Goal: Book appointment/travel/reservation

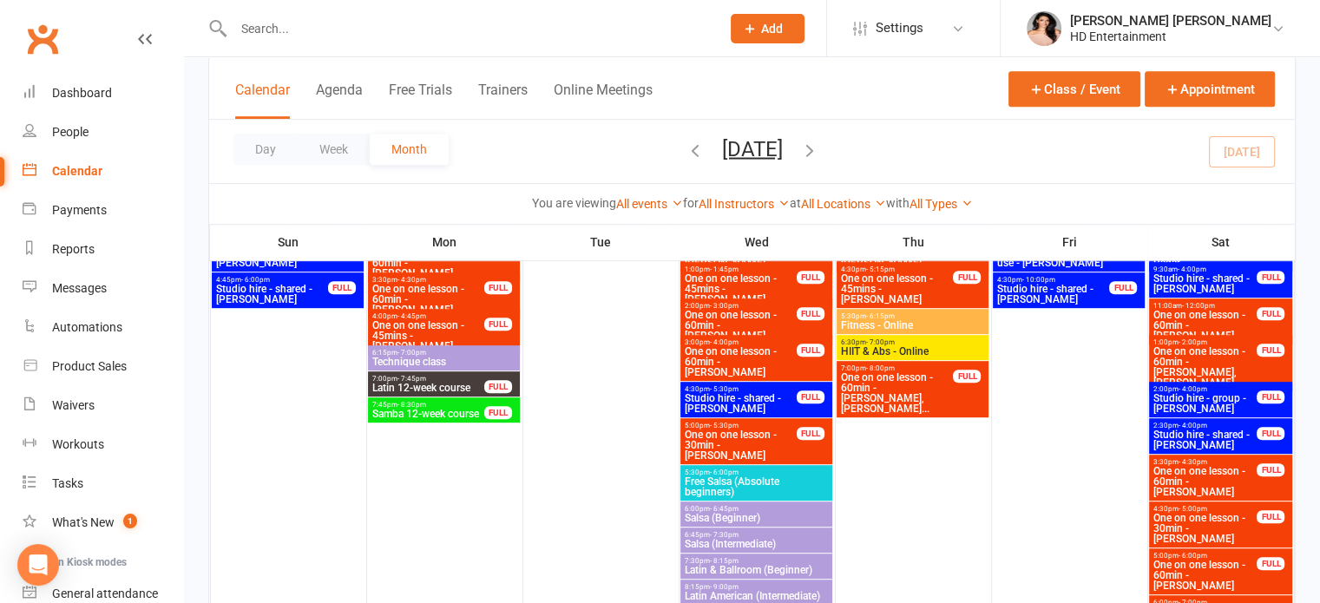
scroll to position [821, 0]
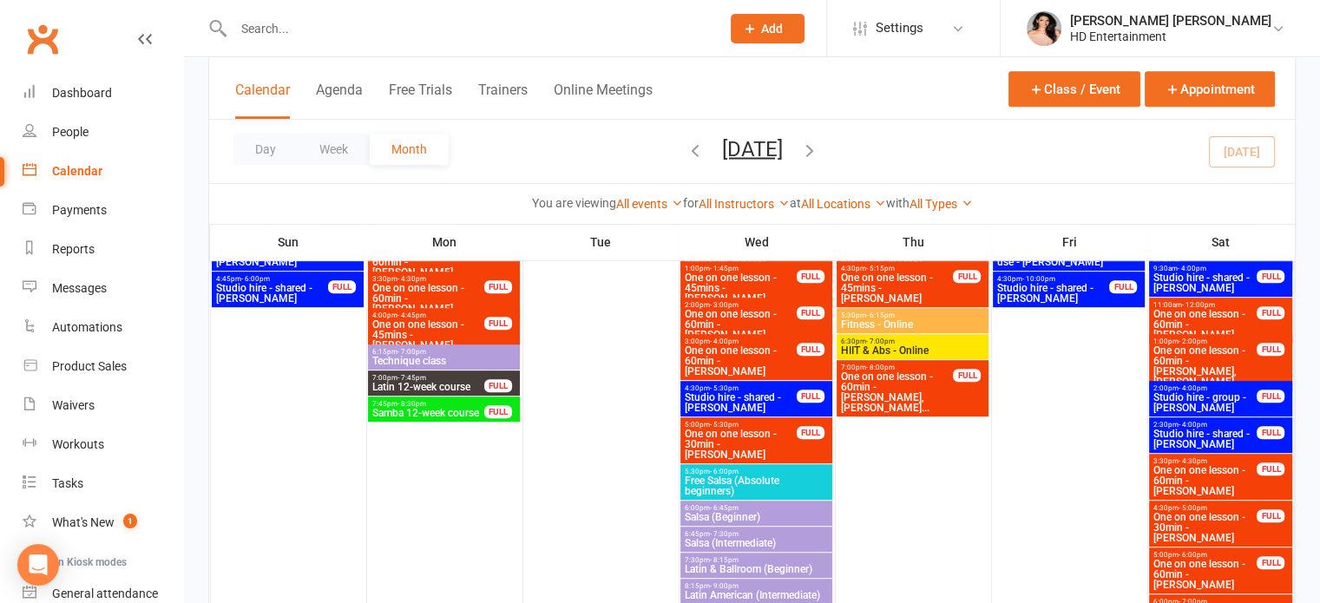
click at [740, 478] on span "Free Salsa (Absolute beginners)" at bounding box center [756, 486] width 145 height 21
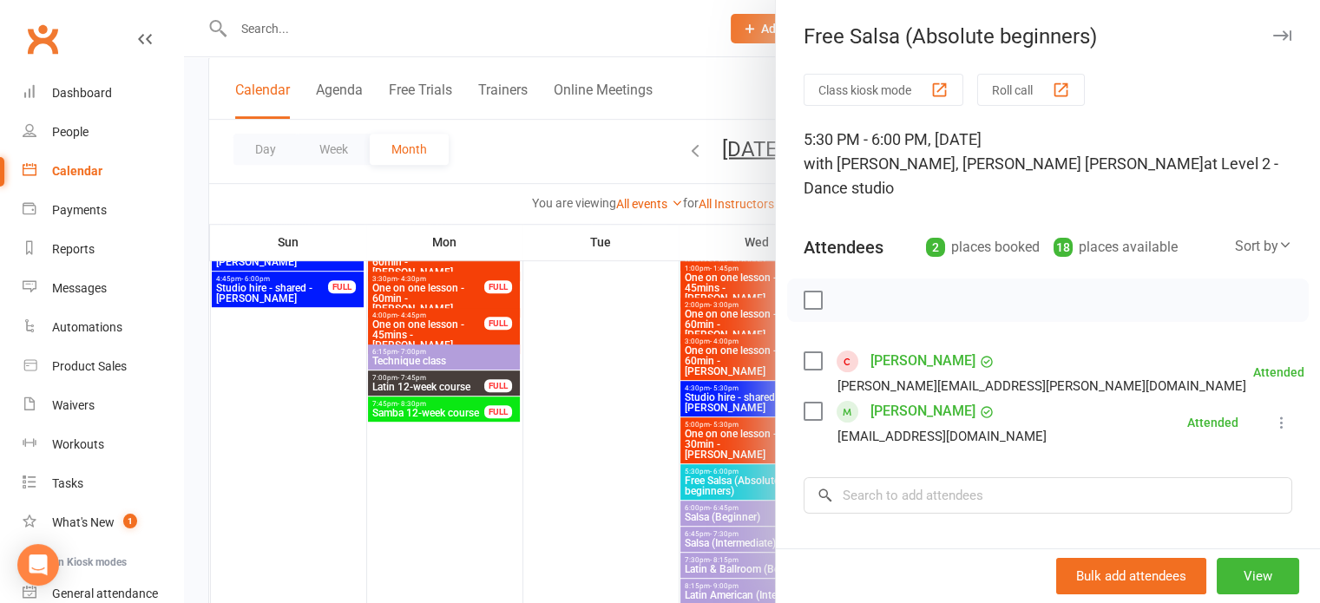
click at [1273, 36] on icon "button" at bounding box center [1282, 35] width 18 height 10
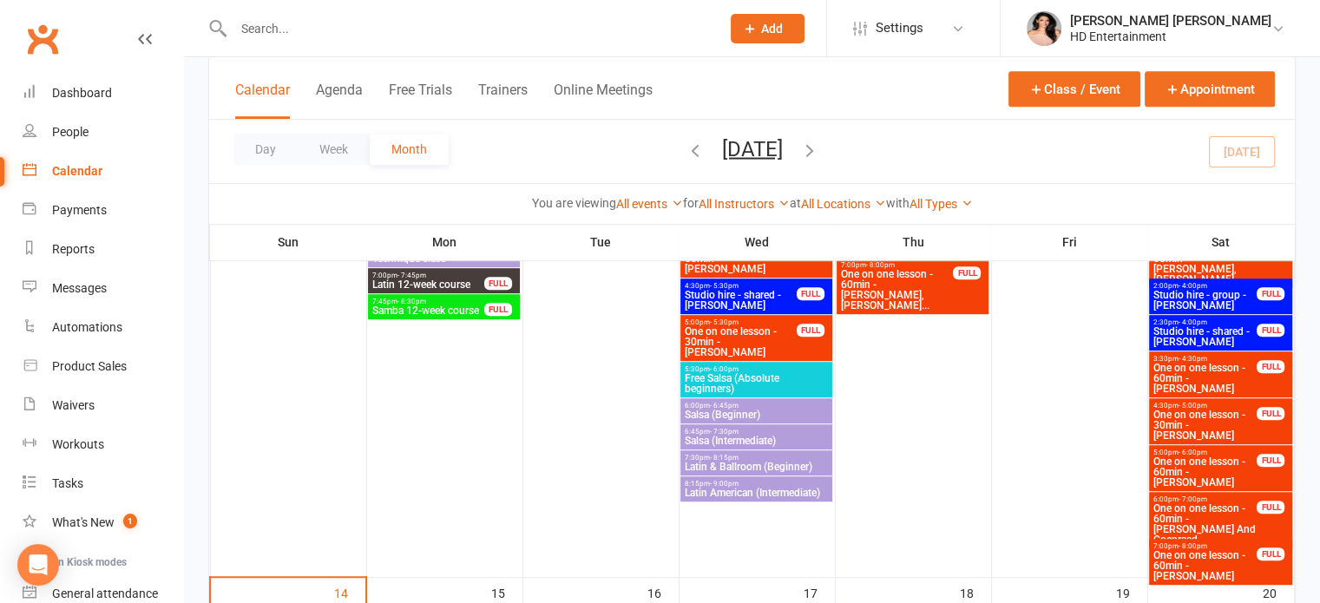
scroll to position [925, 0]
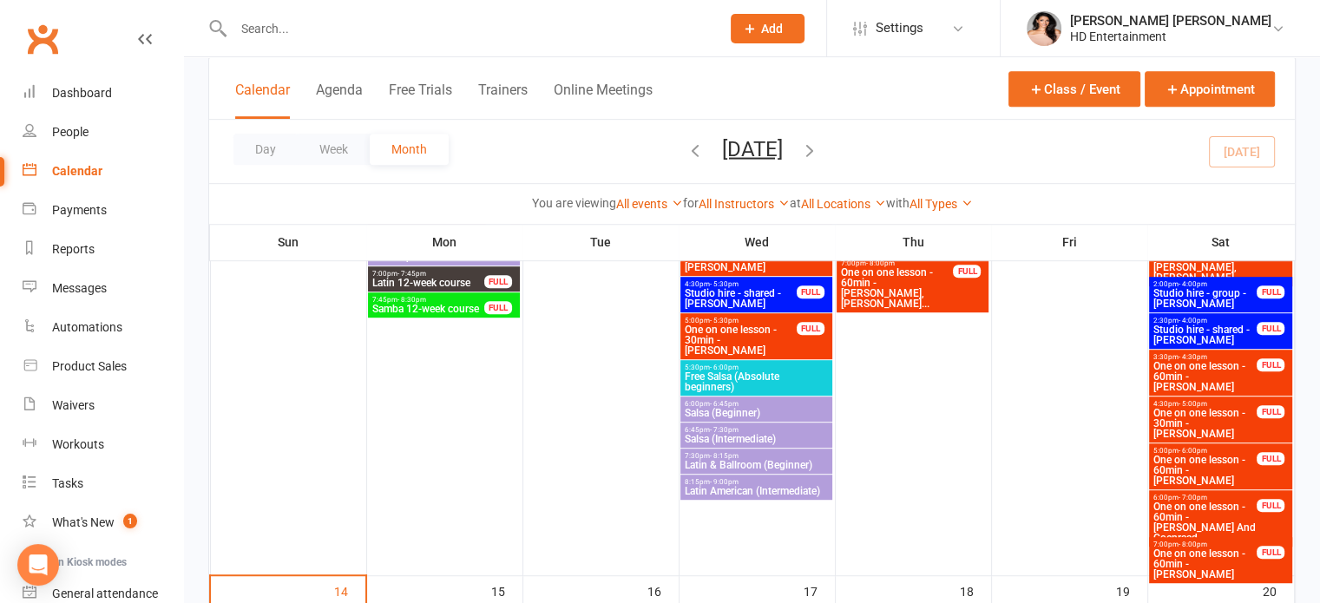
click at [740, 403] on span "6:00pm - 6:45pm" at bounding box center [756, 404] width 145 height 8
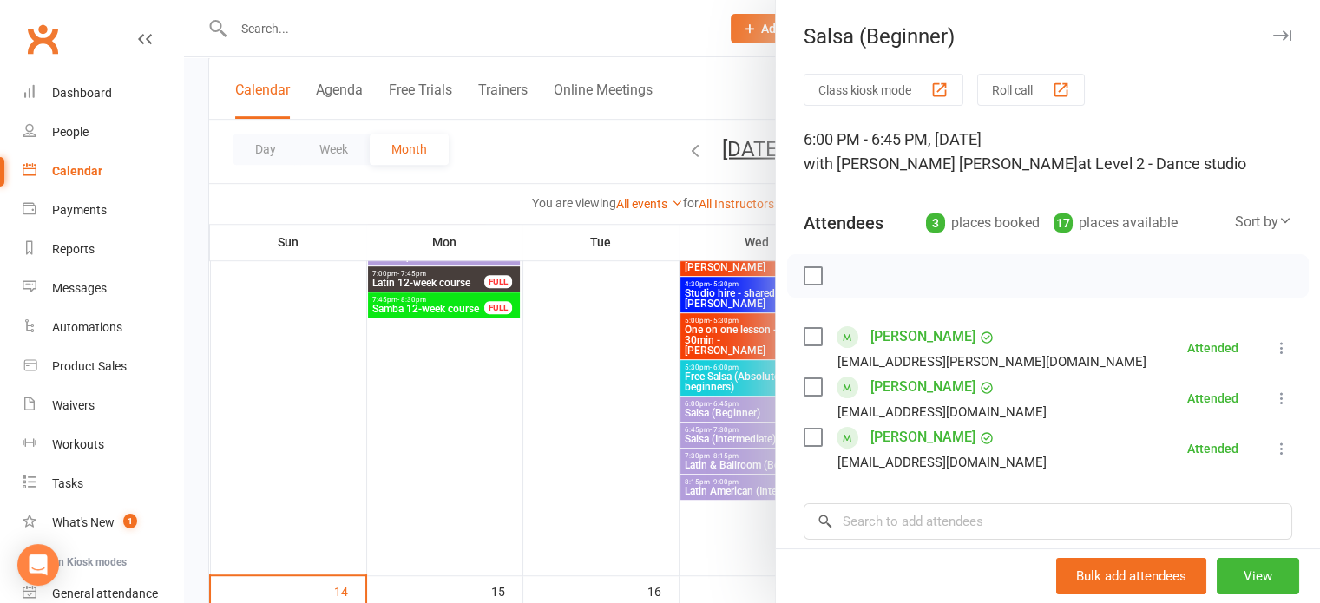
click at [1273, 38] on icon "button" at bounding box center [1282, 35] width 18 height 10
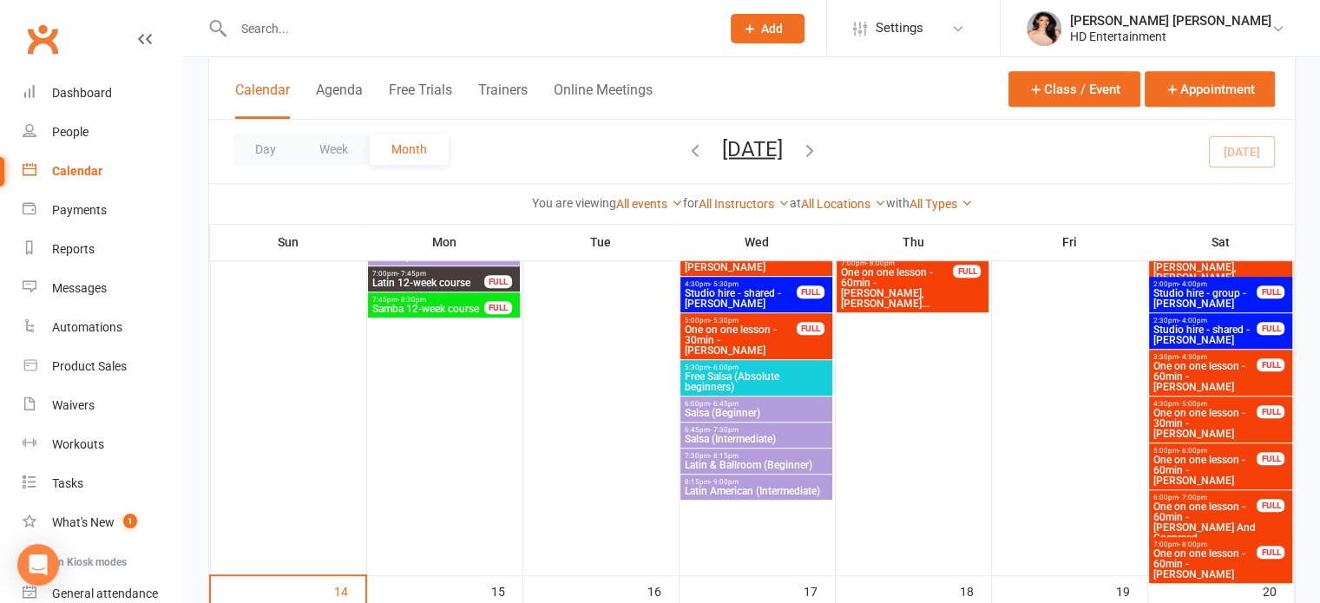
click at [722, 427] on span "- 7:30pm" at bounding box center [724, 430] width 29 height 8
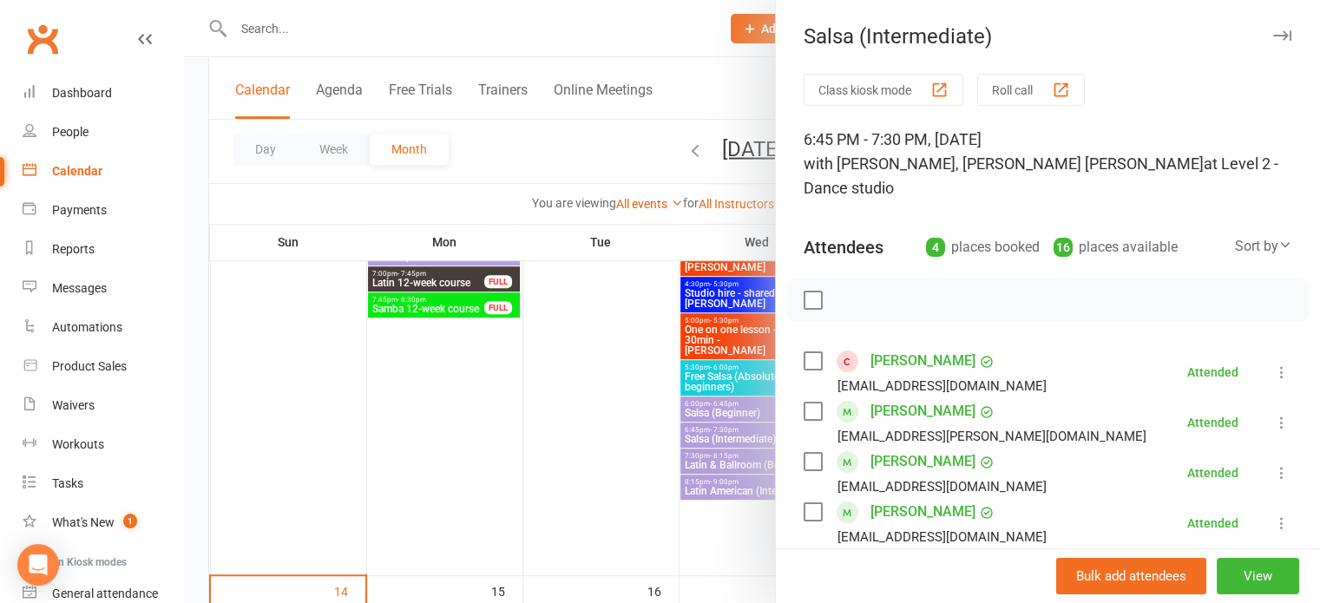
click at [1273, 36] on icon "button" at bounding box center [1282, 35] width 18 height 10
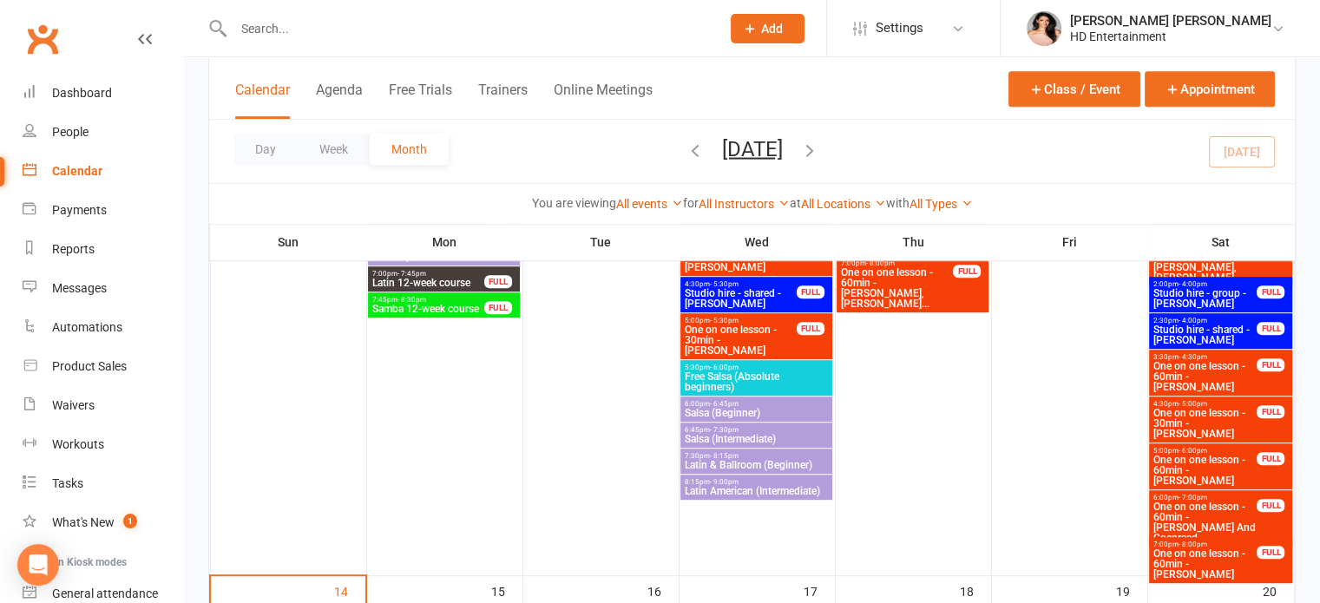
click at [740, 457] on span "7:30pm - 8:15pm" at bounding box center [756, 456] width 145 height 8
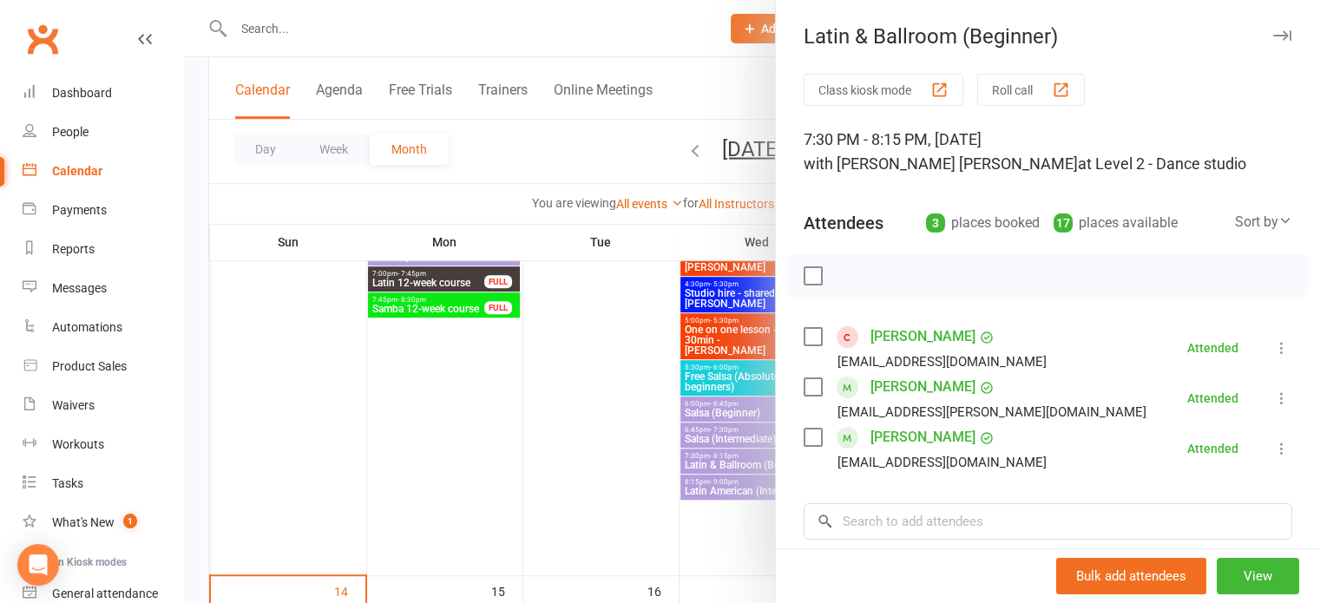
click at [1273, 34] on icon "button" at bounding box center [1282, 35] width 18 height 10
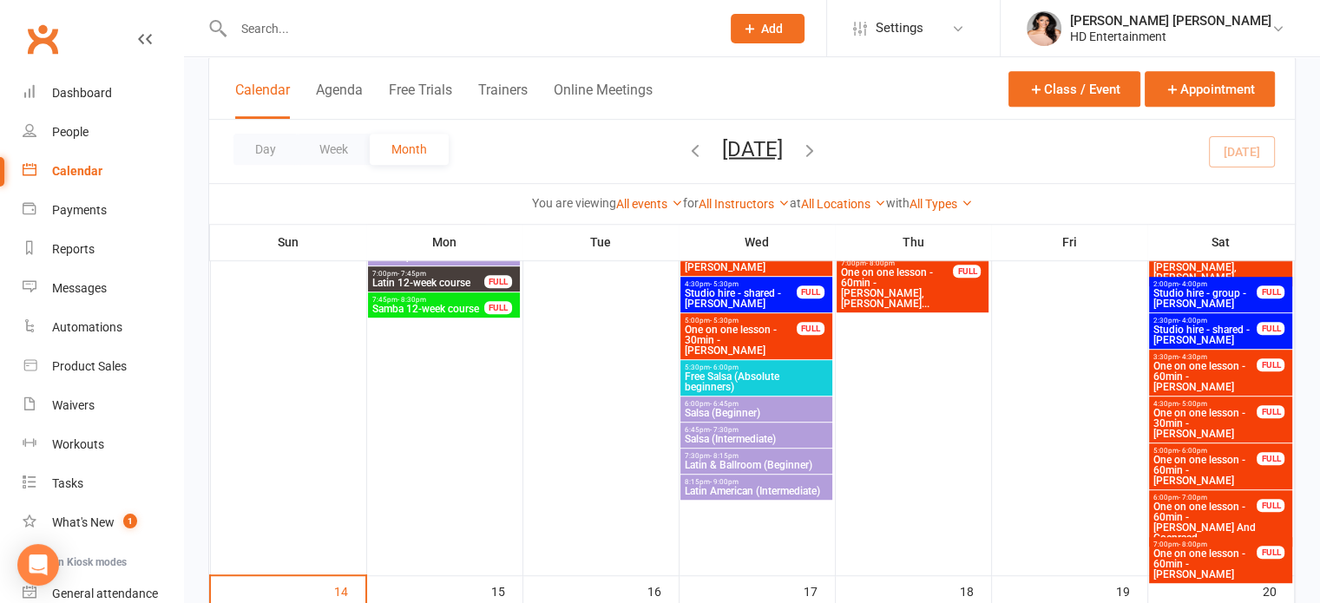
click at [735, 478] on span "- 9:00pm" at bounding box center [724, 482] width 29 height 8
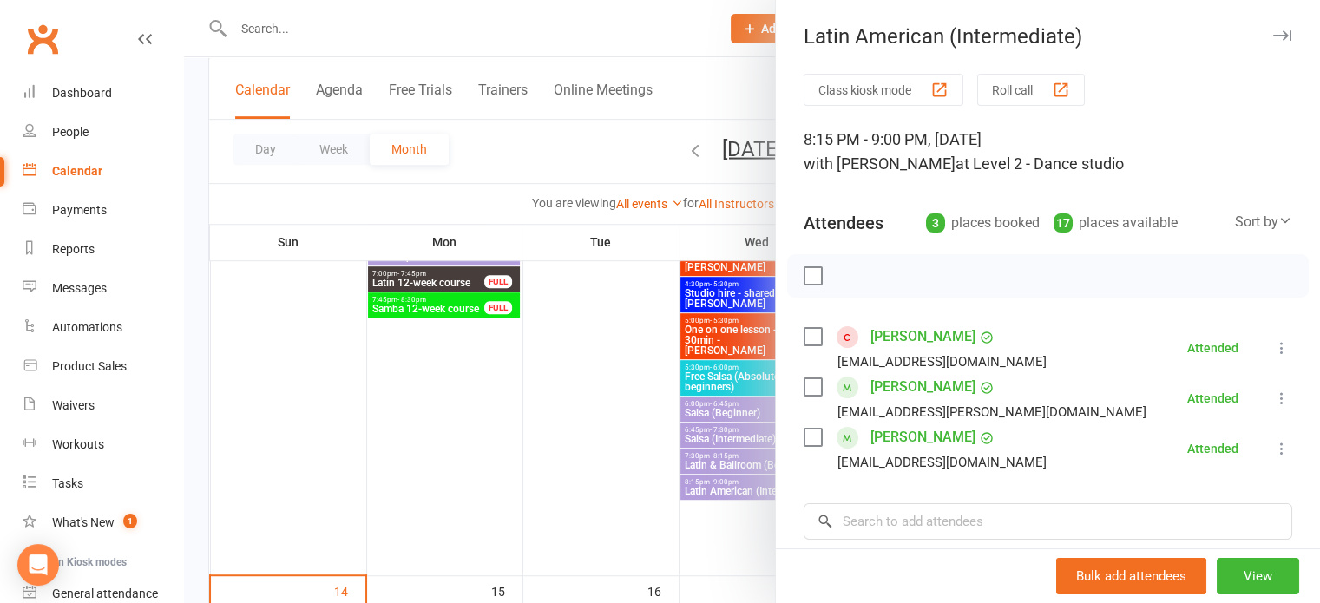
click at [1273, 31] on icon "button" at bounding box center [1282, 35] width 18 height 10
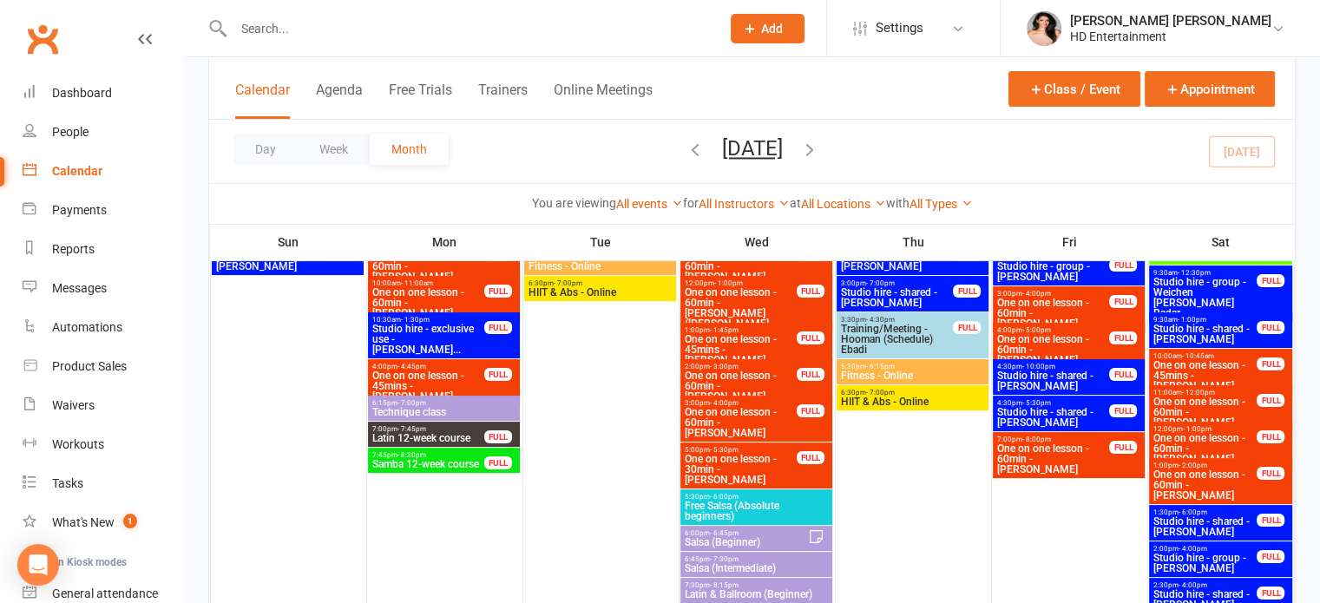
scroll to position [127, 0]
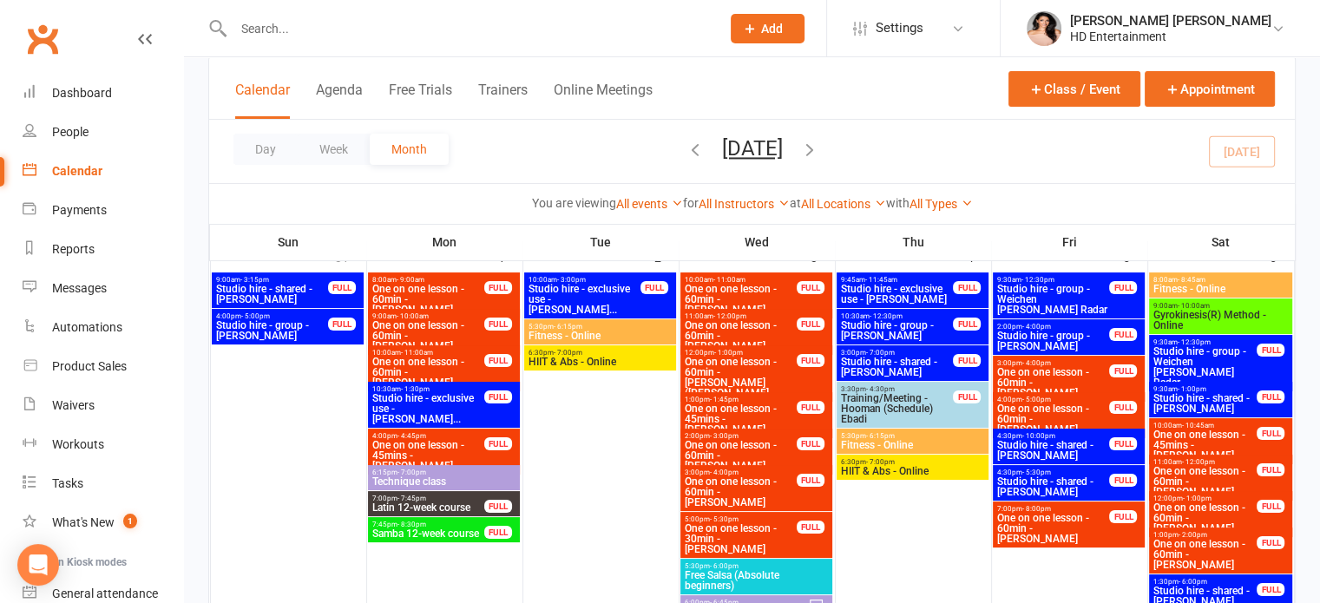
click at [441, 499] on span "7:00pm - 7:45pm" at bounding box center [429, 499] width 114 height 8
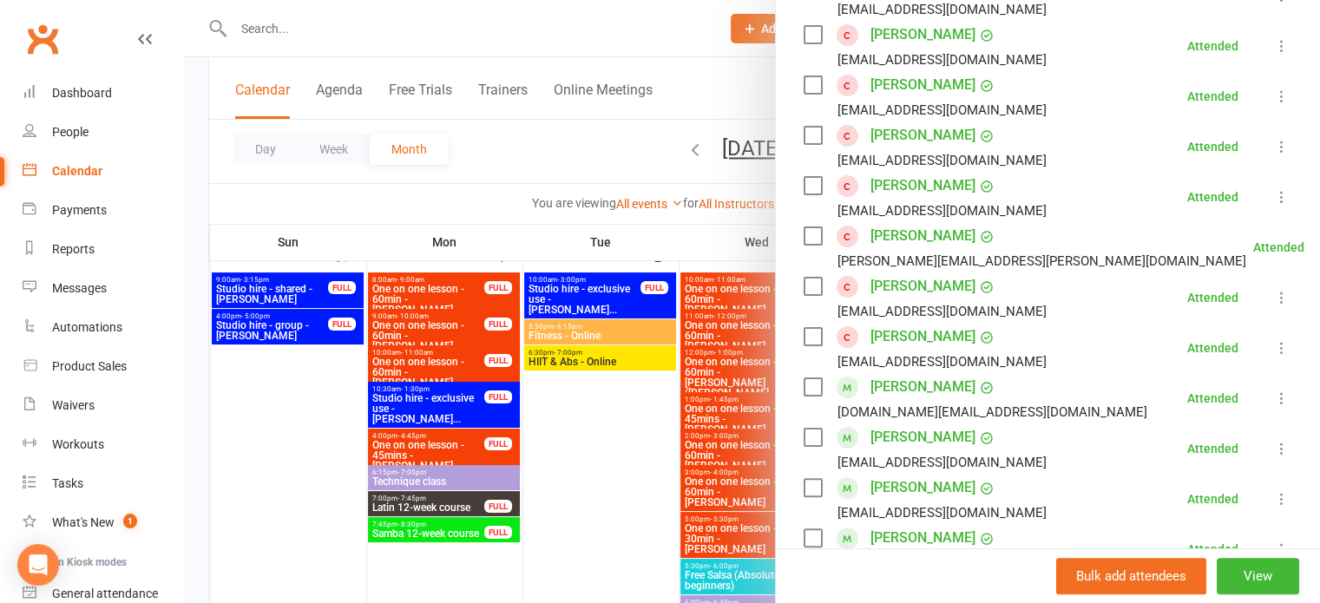
scroll to position [359, 0]
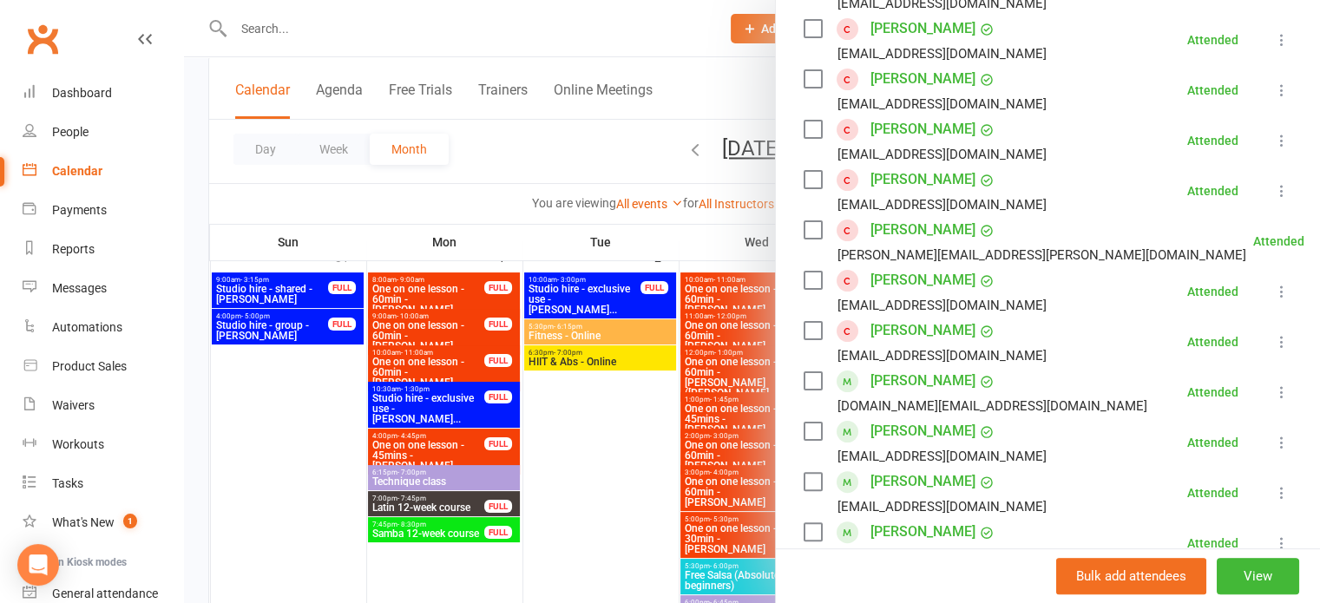
click at [804, 432] on label at bounding box center [812, 431] width 17 height 17
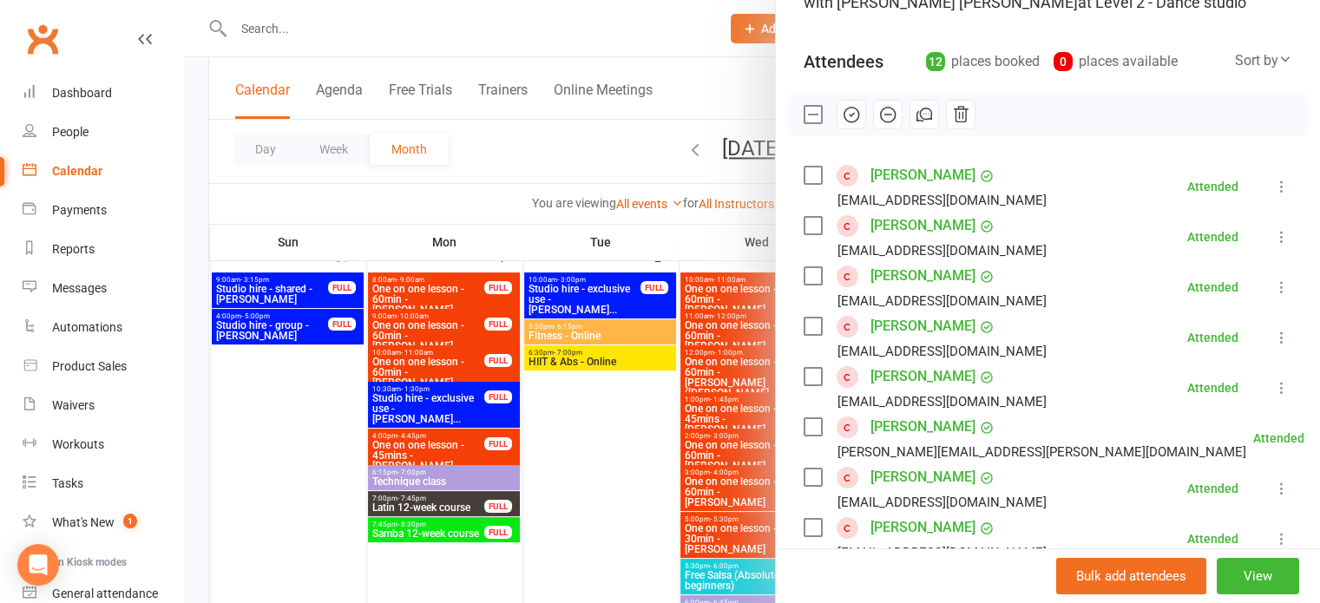
scroll to position [0, 0]
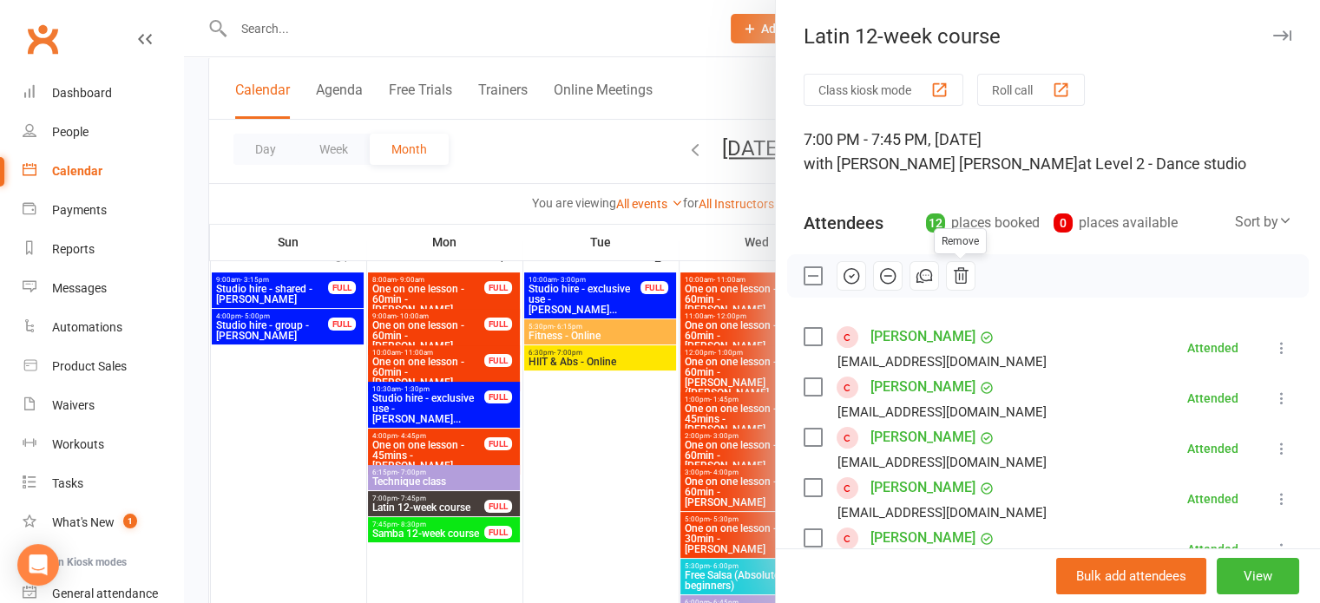
click at [954, 274] on icon "button" at bounding box center [961, 276] width 14 height 16
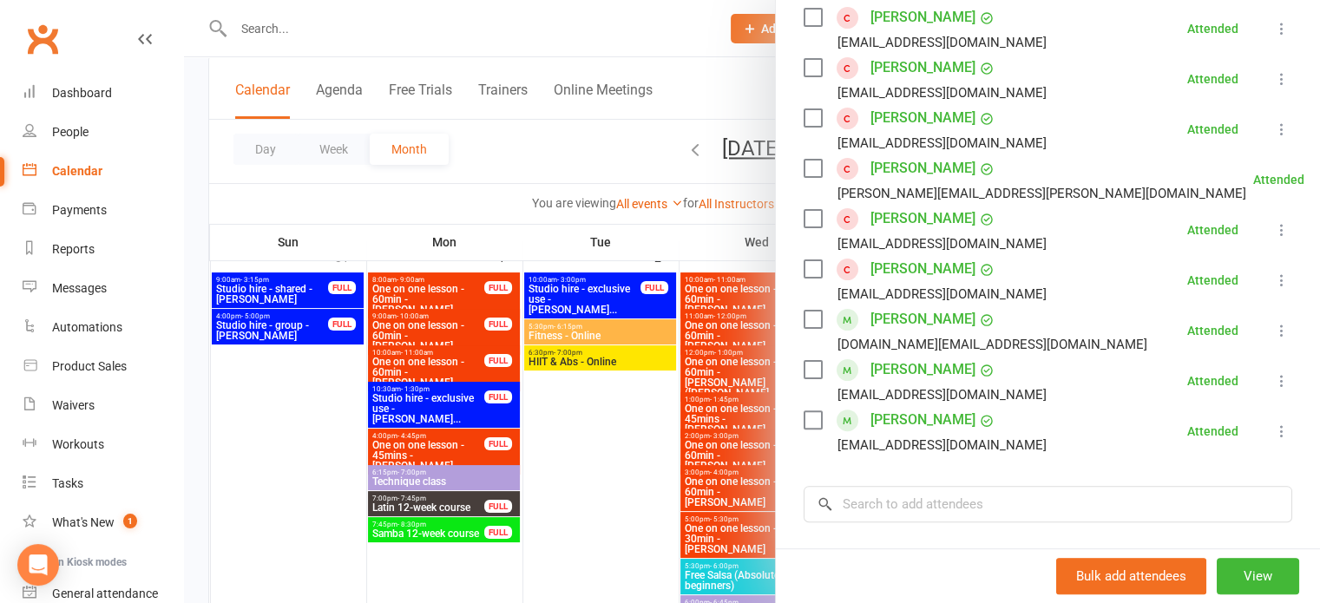
scroll to position [517, 0]
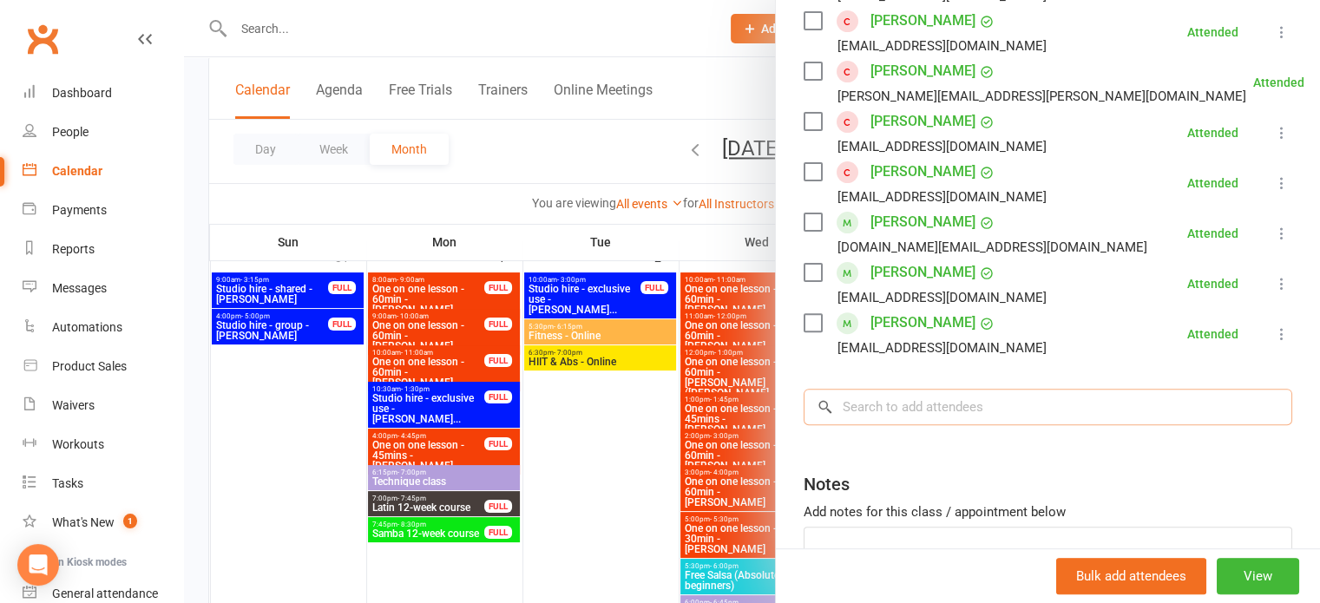
click at [1038, 416] on input "search" at bounding box center [1048, 407] width 489 height 36
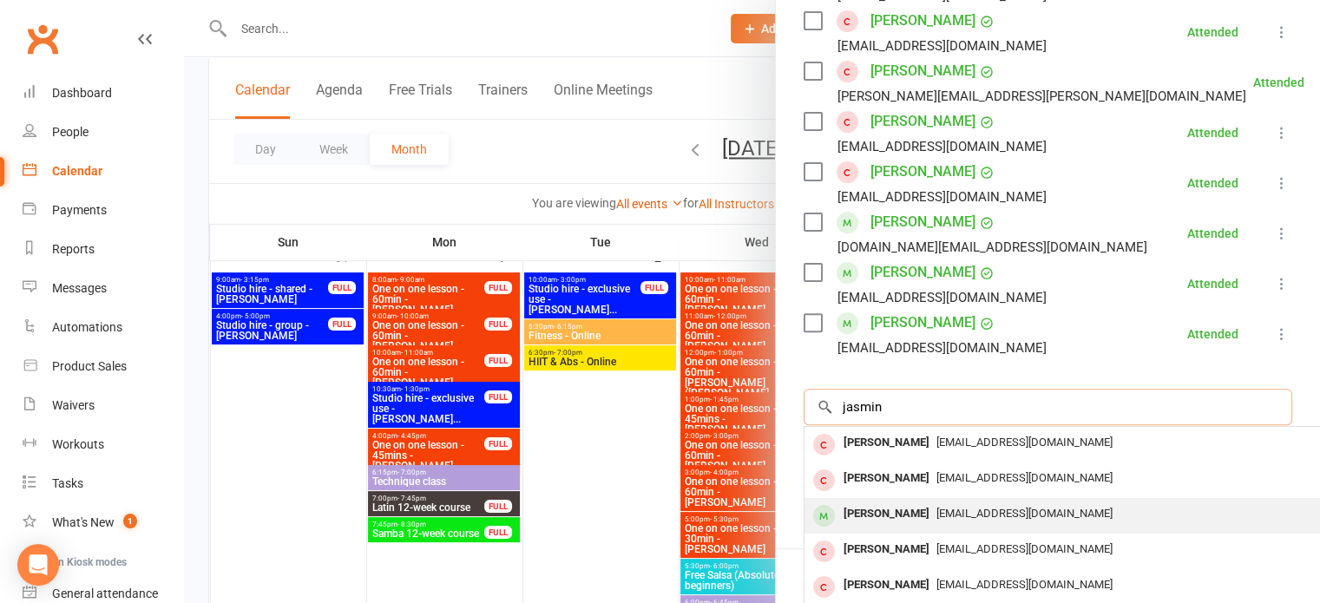
type input "jasmin"
click at [896, 506] on div "[PERSON_NAME]" at bounding box center [887, 514] width 100 height 25
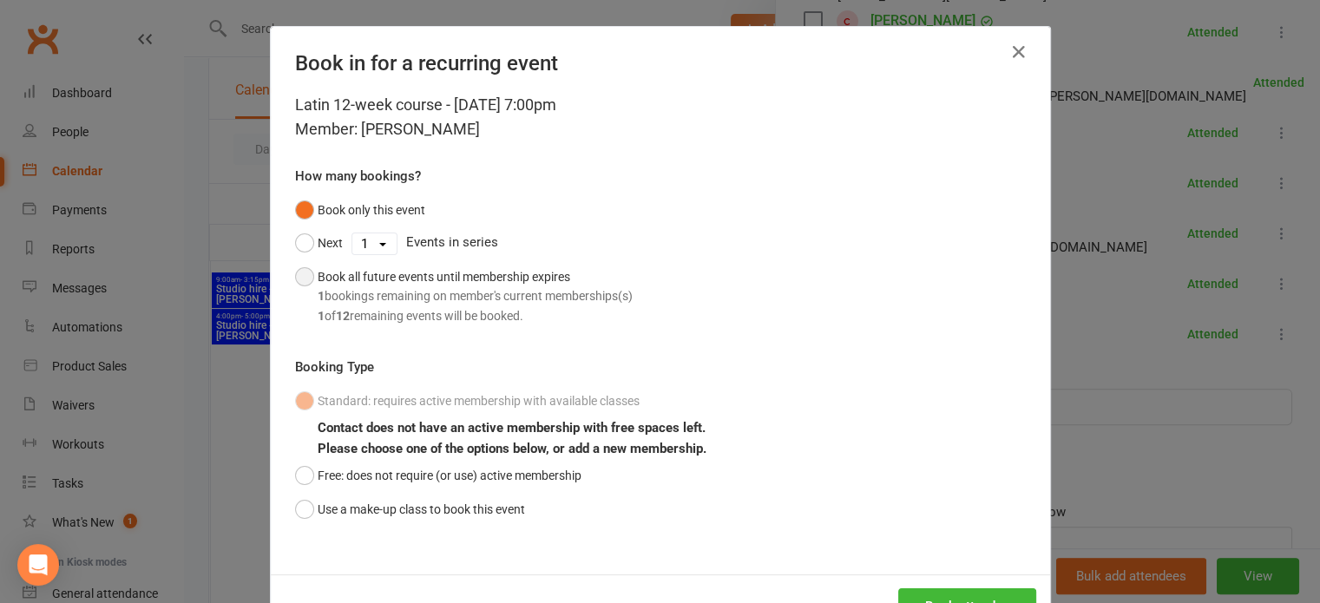
click at [302, 276] on button "Book all future events until membership expires 1 bookings remaining on member'…" at bounding box center [464, 296] width 338 height 72
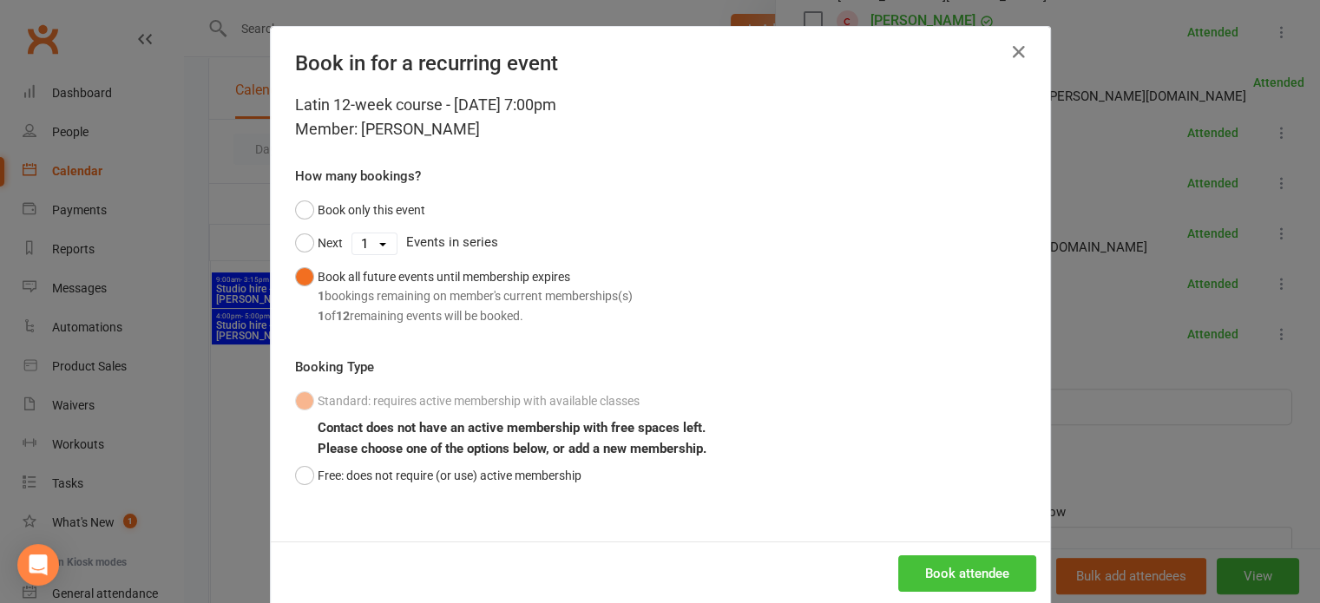
click at [969, 578] on button "Book attendee" at bounding box center [967, 574] width 138 height 36
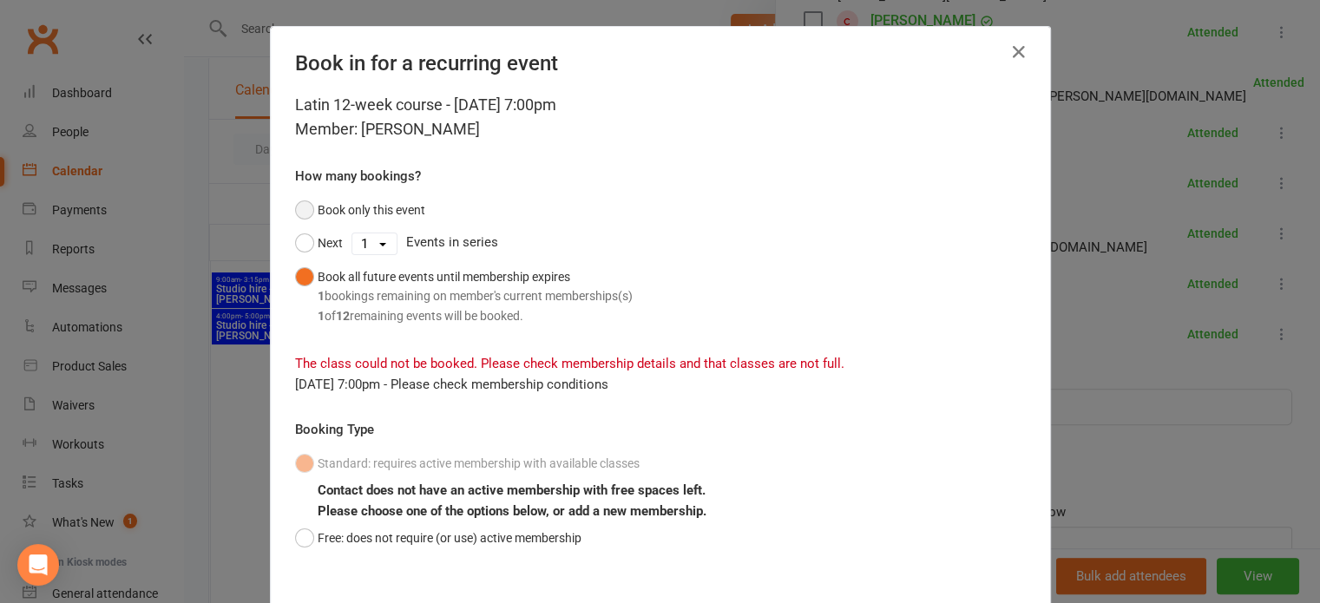
click at [296, 212] on button "Book only this event" at bounding box center [360, 210] width 130 height 33
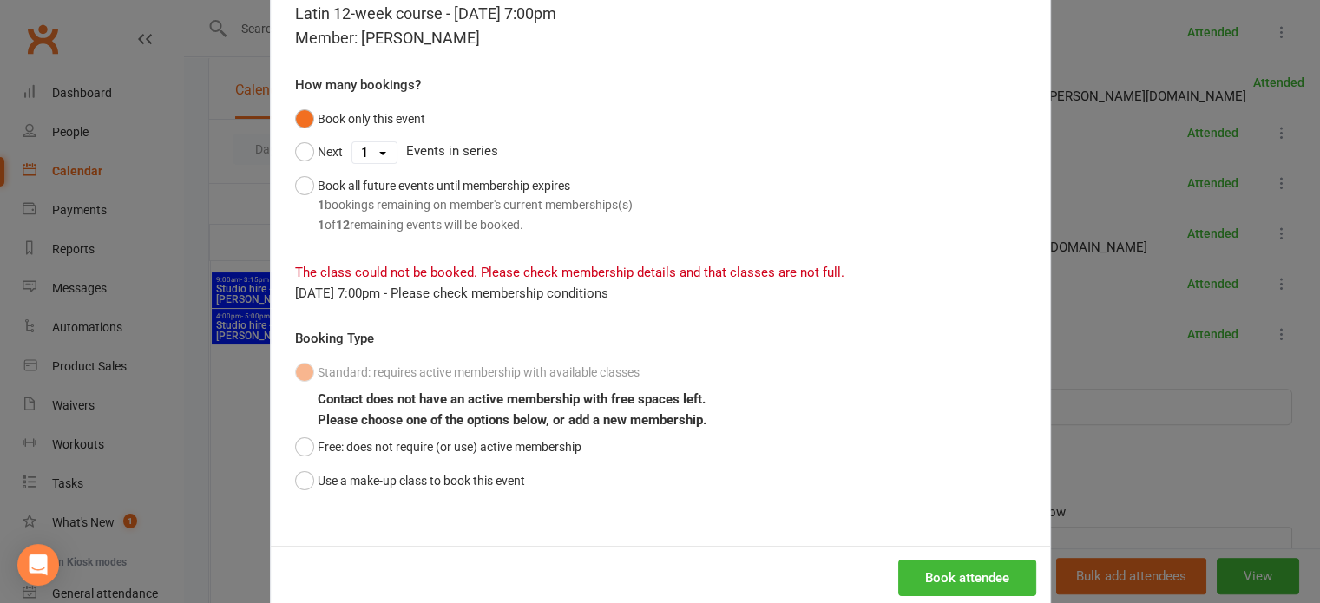
scroll to position [124, 0]
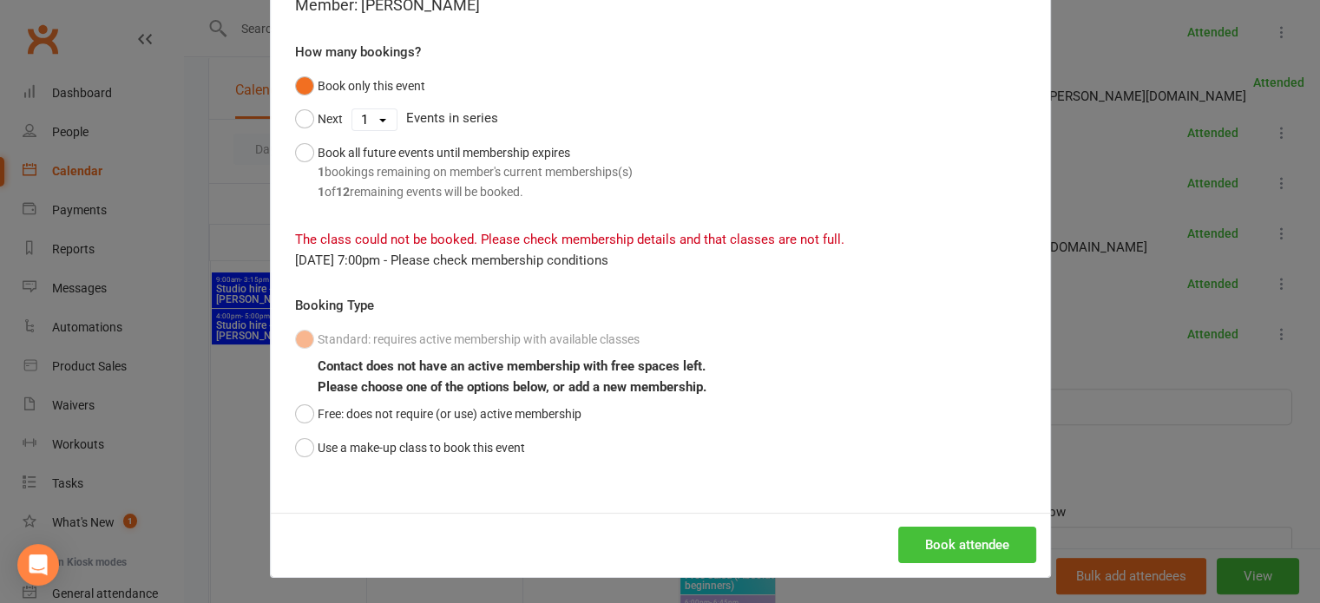
click at [942, 545] on button "Book attendee" at bounding box center [967, 545] width 138 height 36
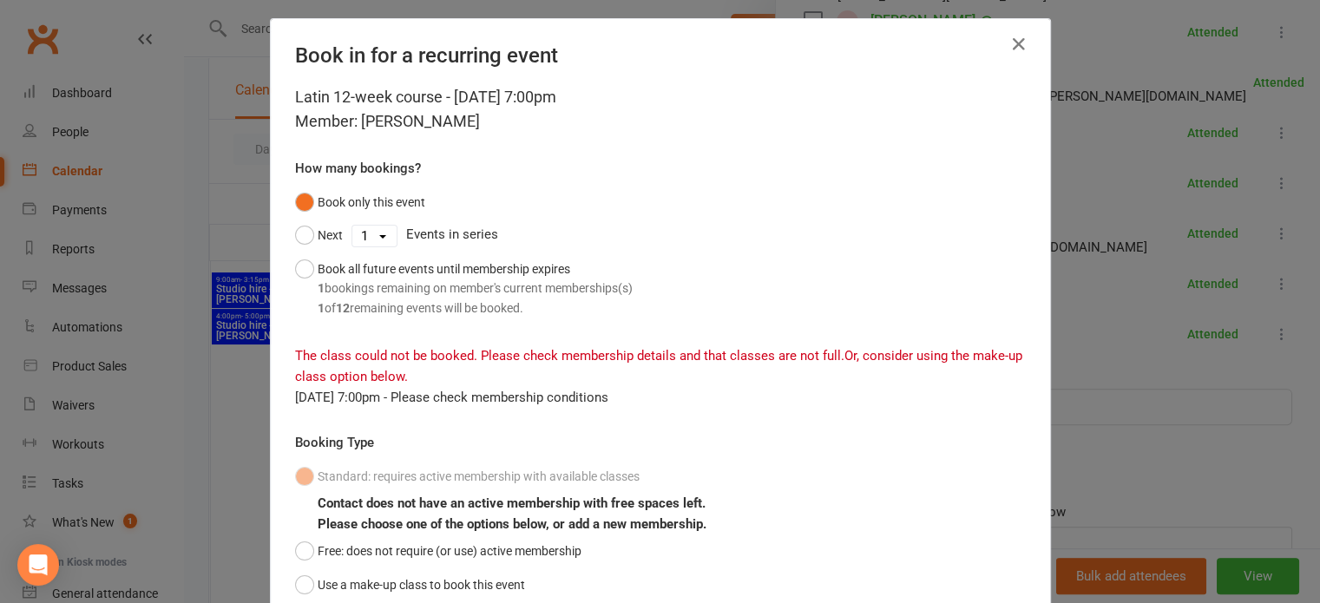
scroll to position [0, 0]
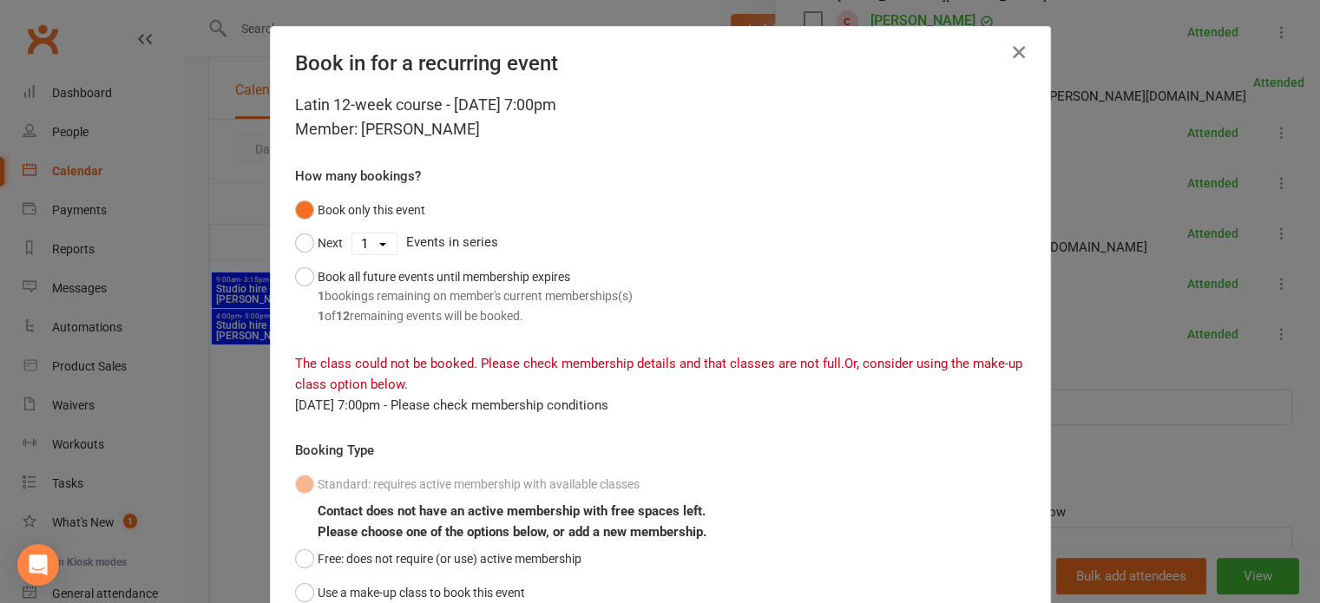
click at [1009, 51] on icon "button" at bounding box center [1019, 52] width 21 height 21
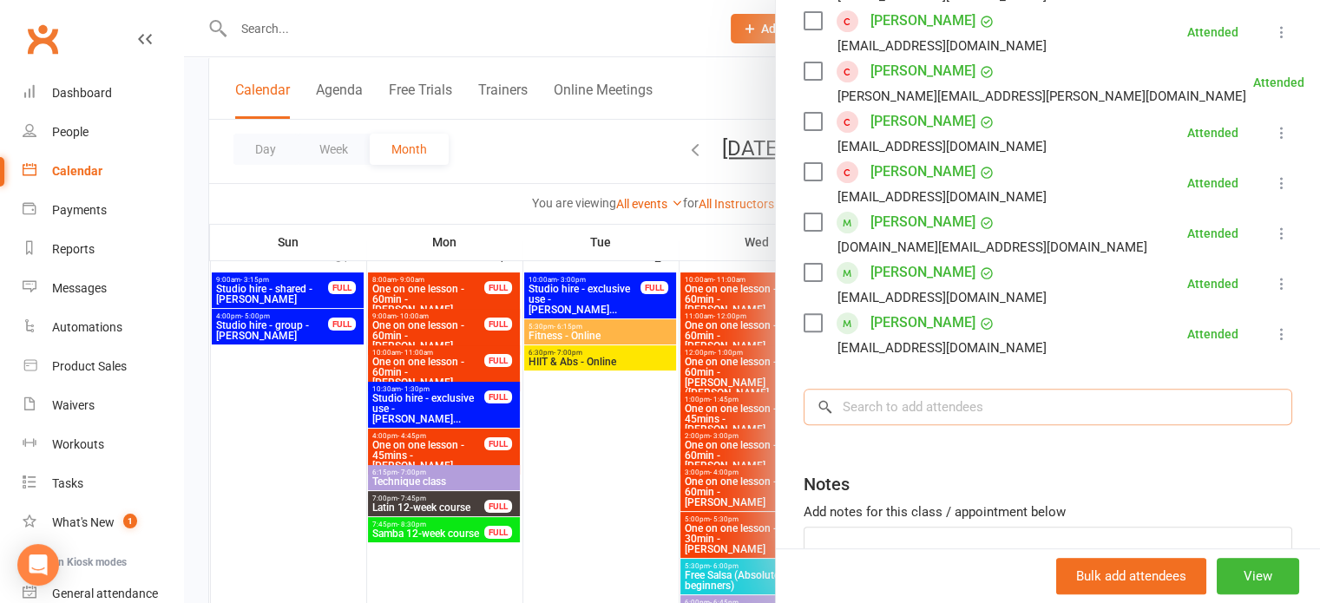
click at [906, 424] on input "search" at bounding box center [1048, 407] width 489 height 36
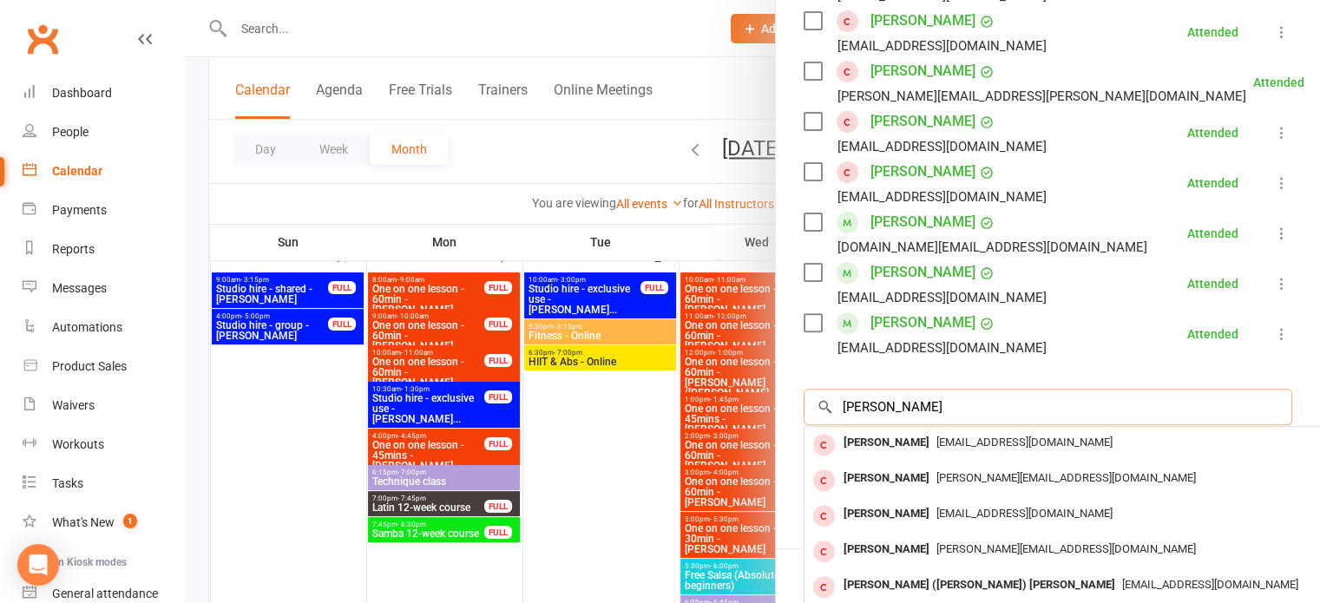
type input "[PERSON_NAME]"
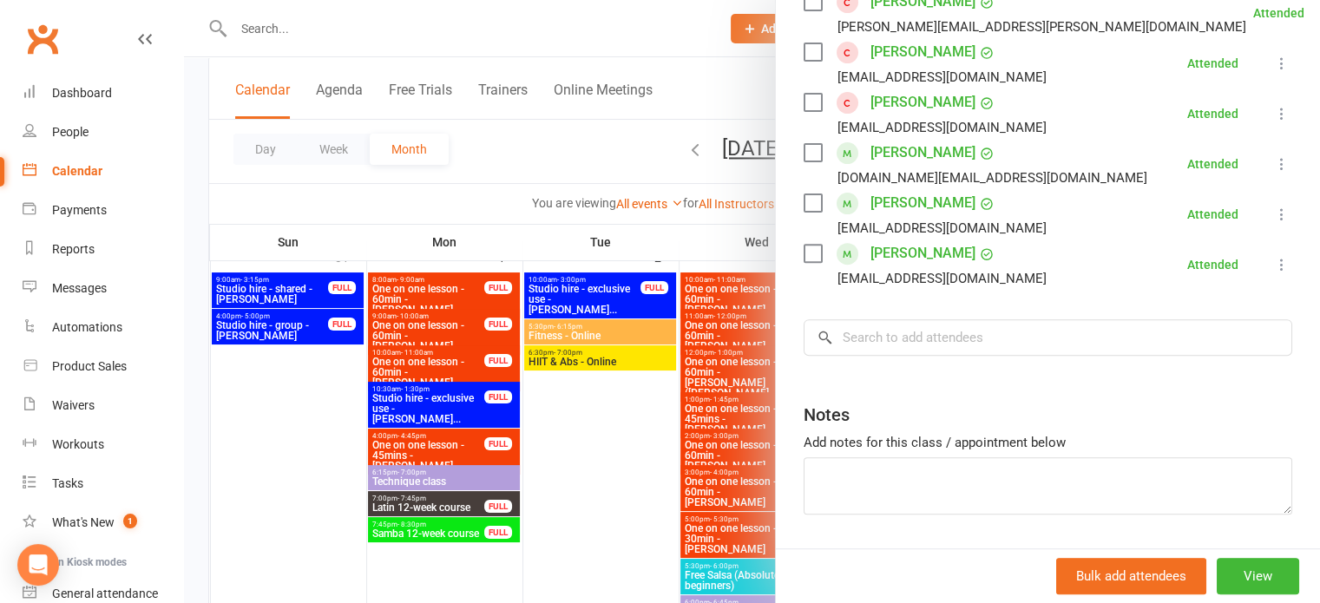
scroll to position [626, 0]
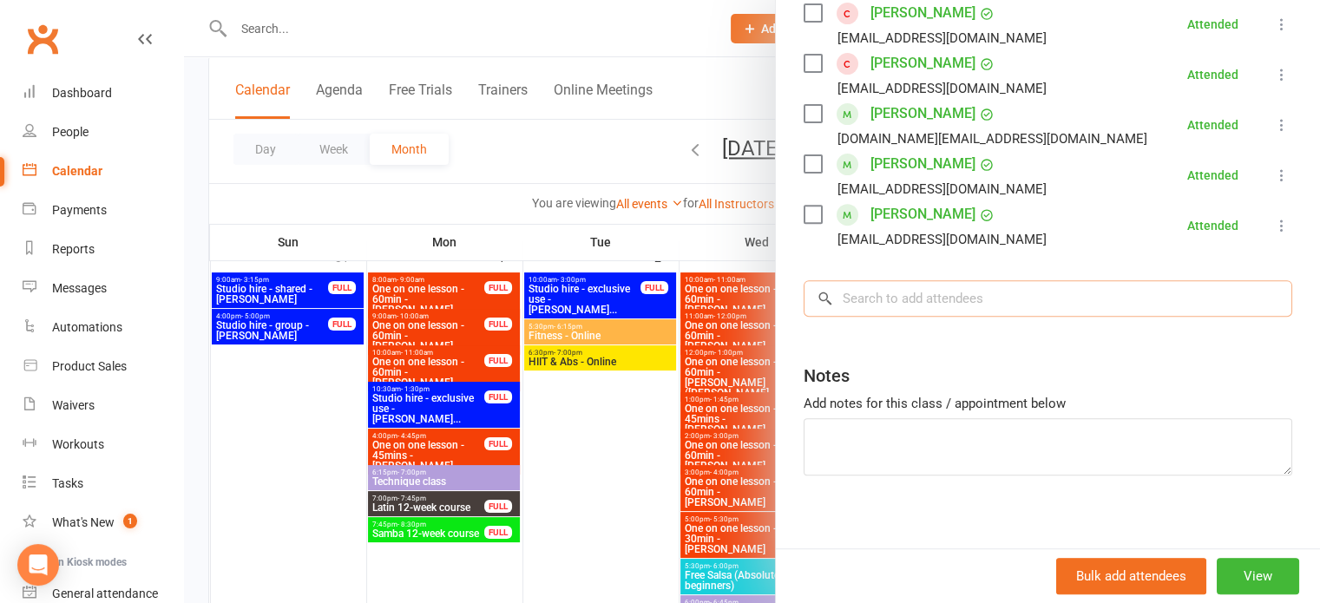
click at [919, 301] on input "search" at bounding box center [1048, 298] width 489 height 36
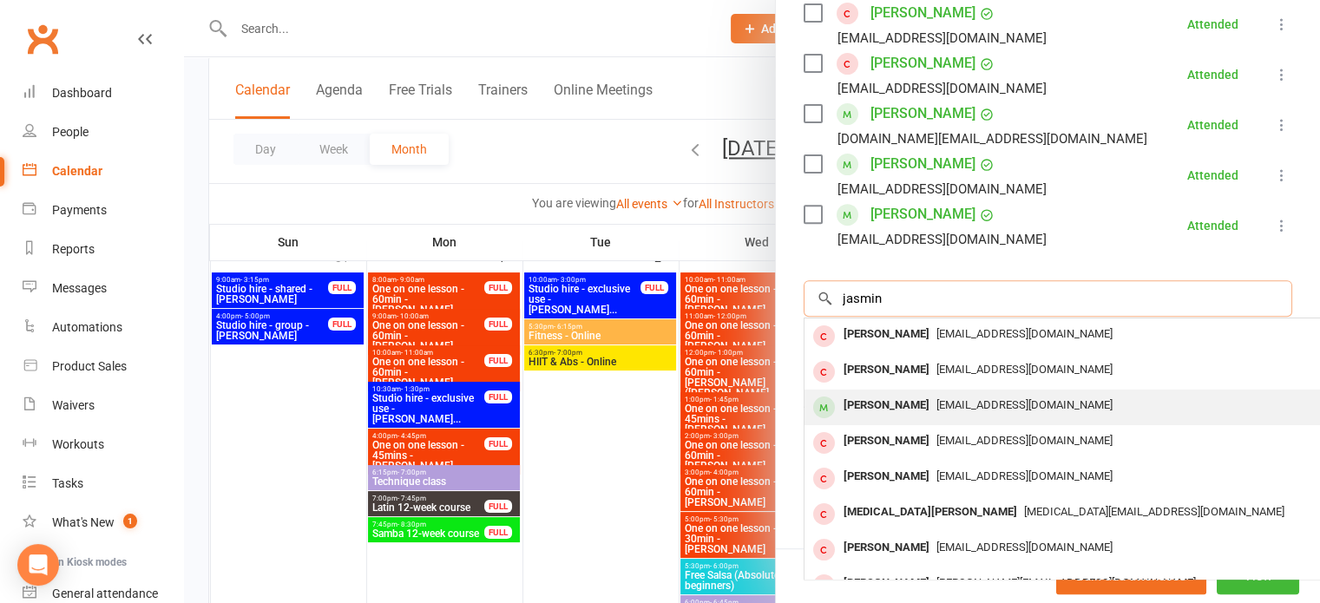
type input "jasmin"
click at [875, 405] on div "[PERSON_NAME]" at bounding box center [887, 405] width 100 height 25
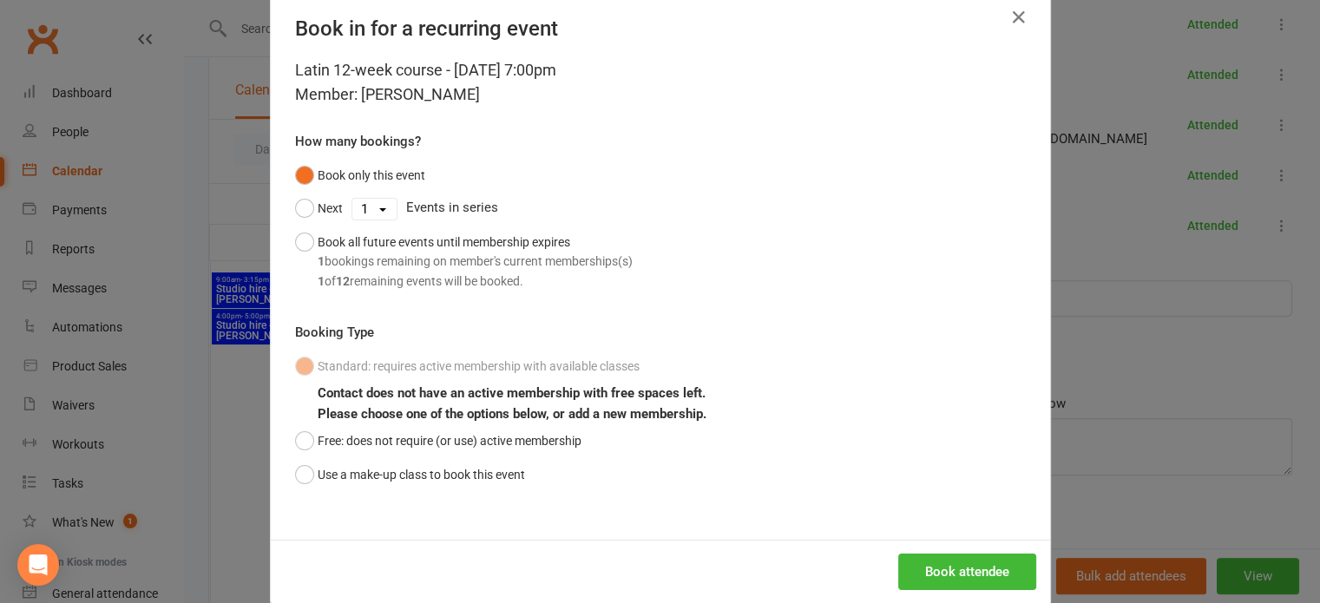
scroll to position [46, 0]
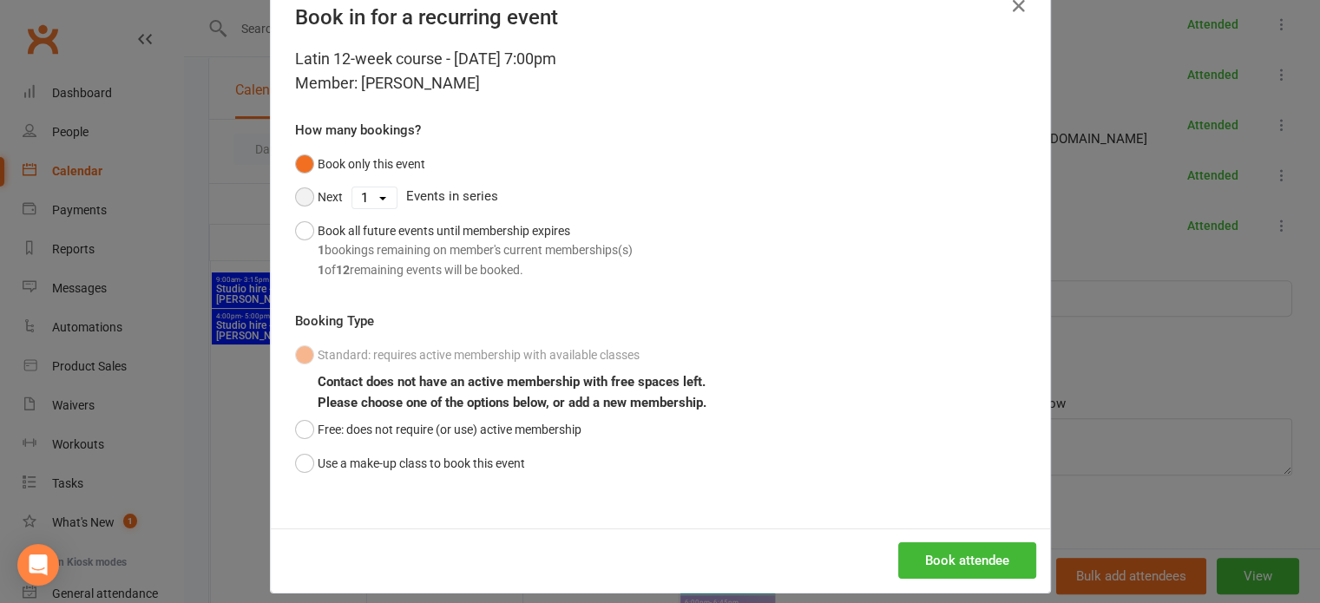
click at [297, 198] on button "Next" at bounding box center [319, 197] width 48 height 33
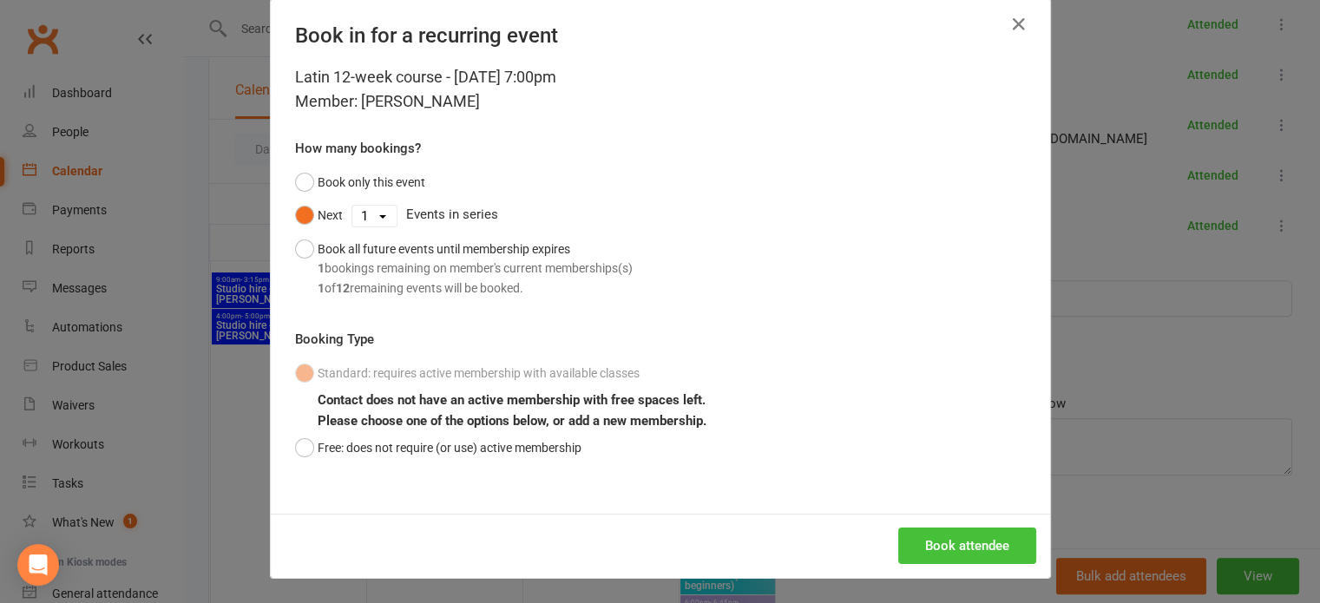
click at [925, 541] on button "Book attendee" at bounding box center [967, 546] width 138 height 36
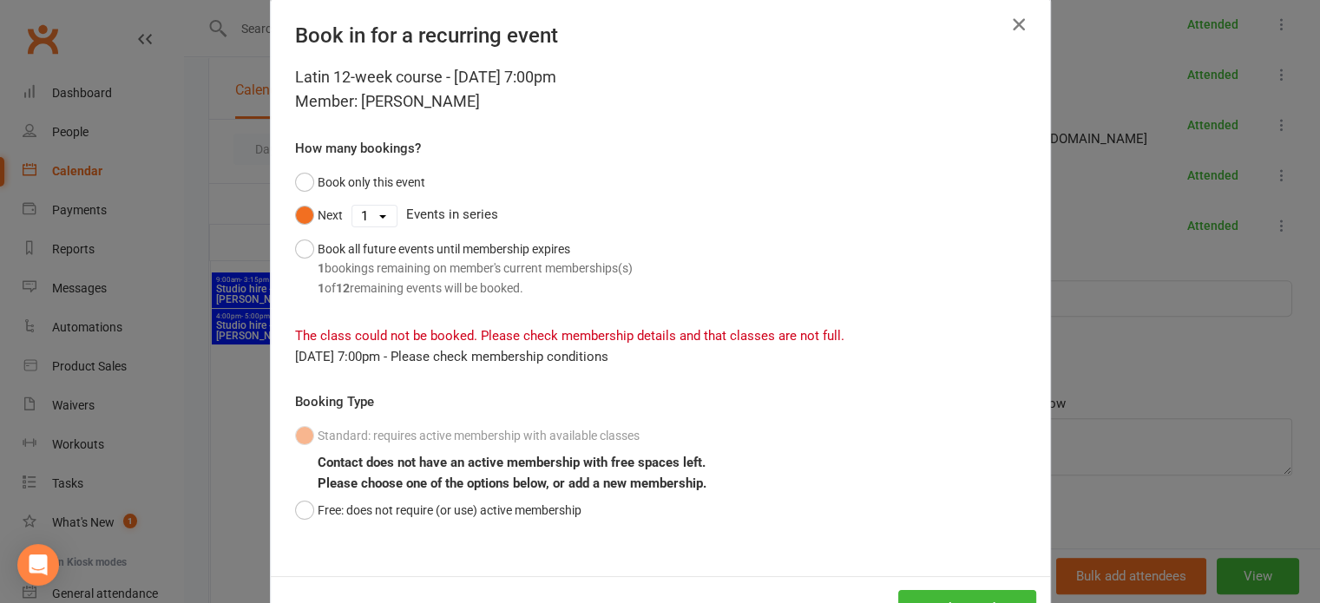
click at [1009, 22] on icon "button" at bounding box center [1019, 24] width 21 height 21
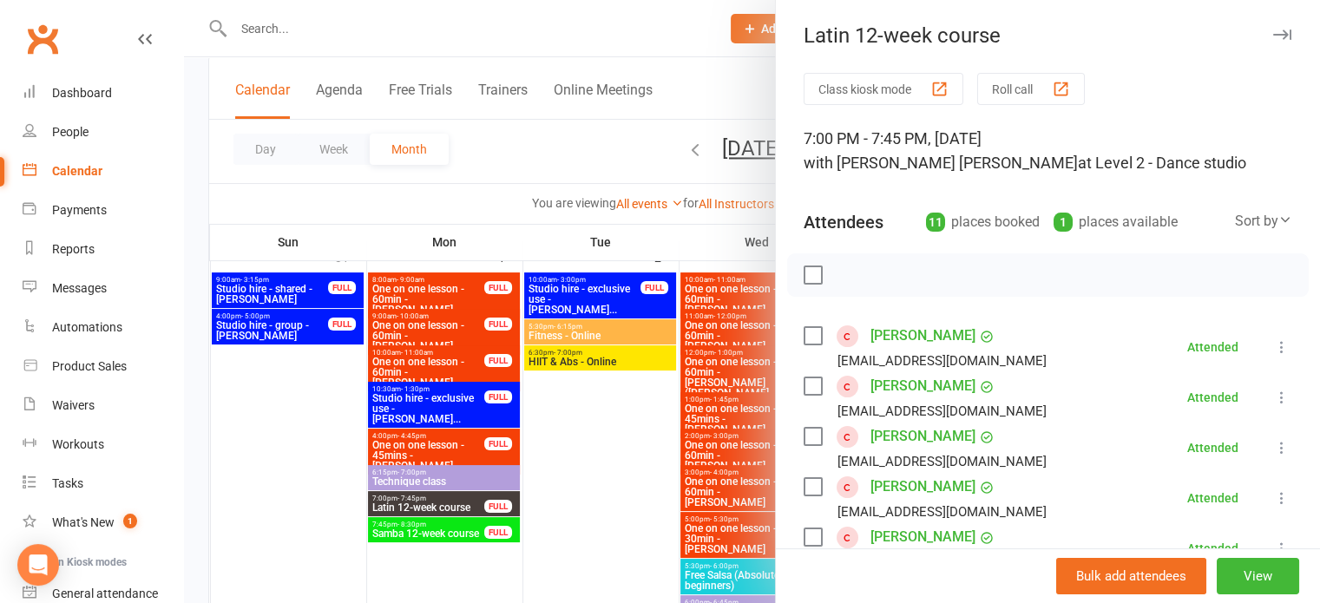
scroll to position [0, 0]
click at [1273, 34] on icon "button" at bounding box center [1282, 35] width 18 height 10
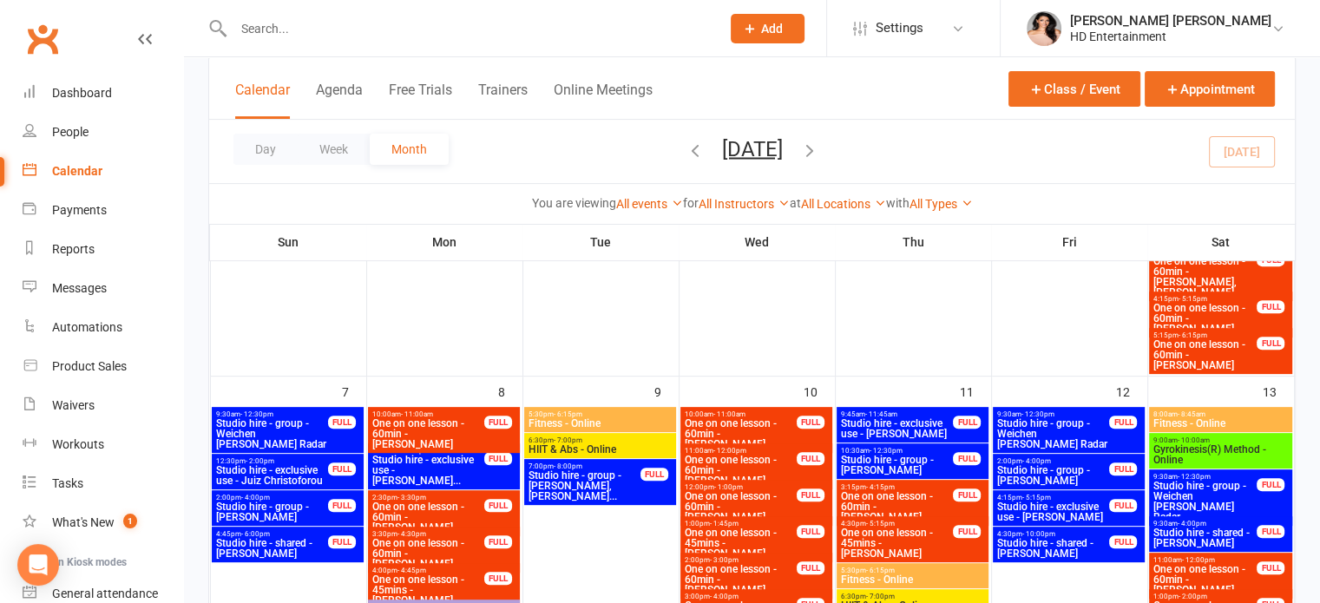
scroll to position [635, 0]
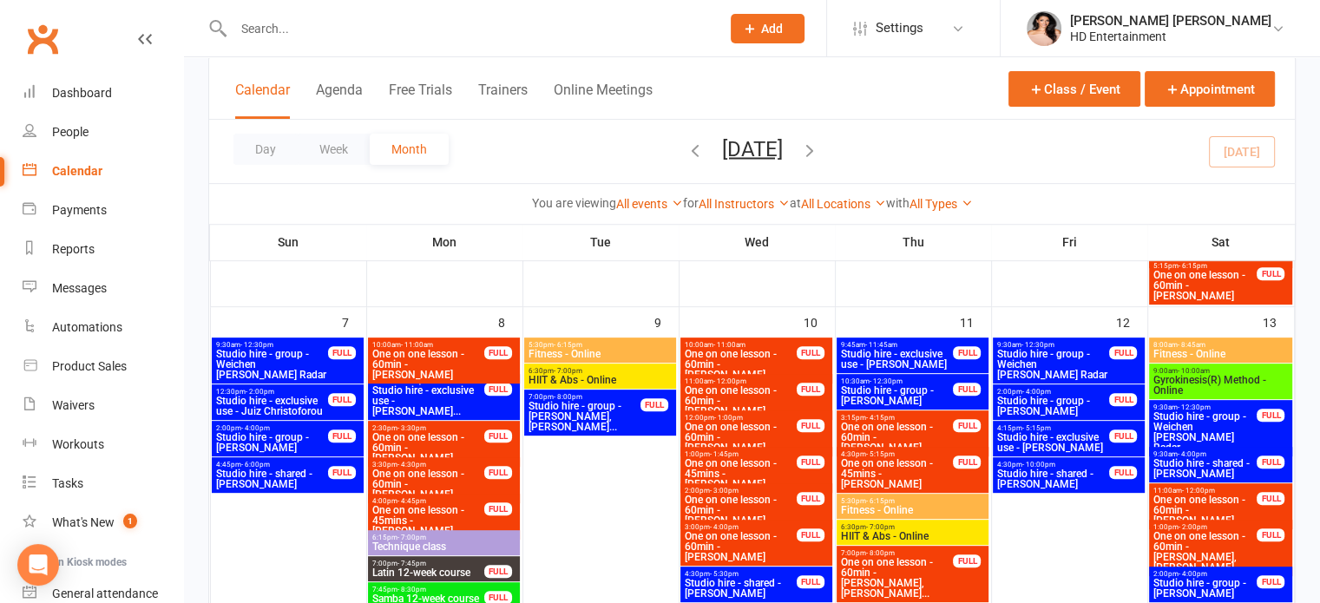
click at [890, 490] on div "4:30pm - 5:15pm One on one lesson - 45mins - [PERSON_NAME] FULL" at bounding box center [913, 470] width 152 height 46
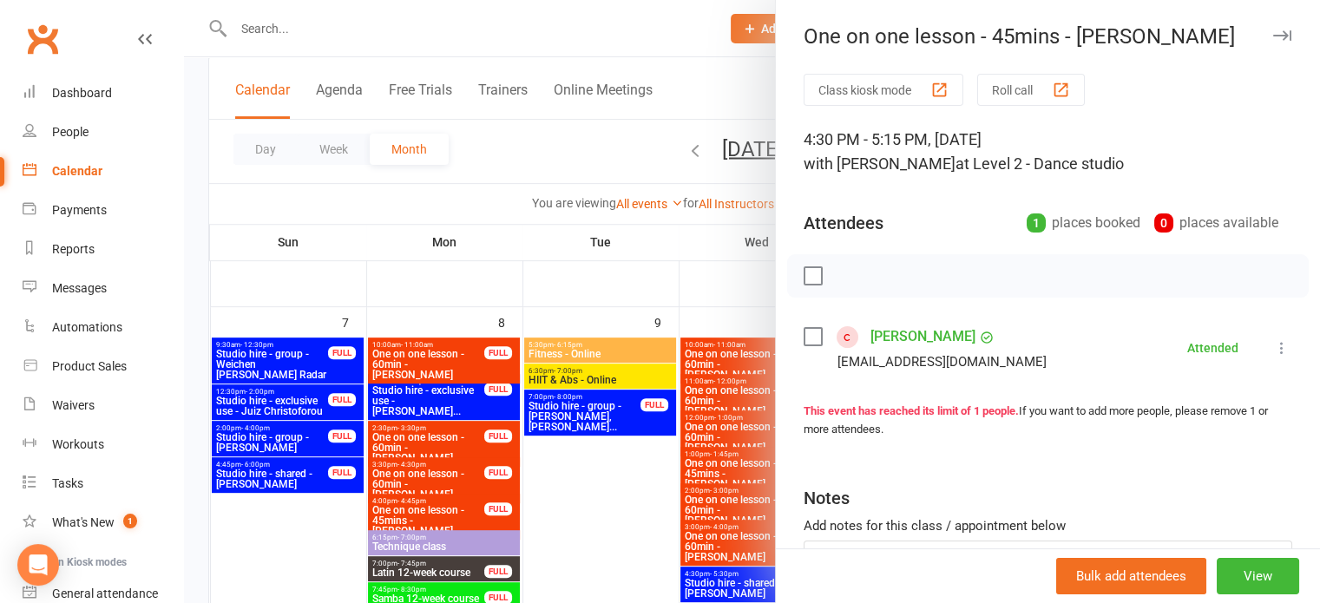
click at [1273, 30] on icon "button" at bounding box center [1282, 35] width 18 height 10
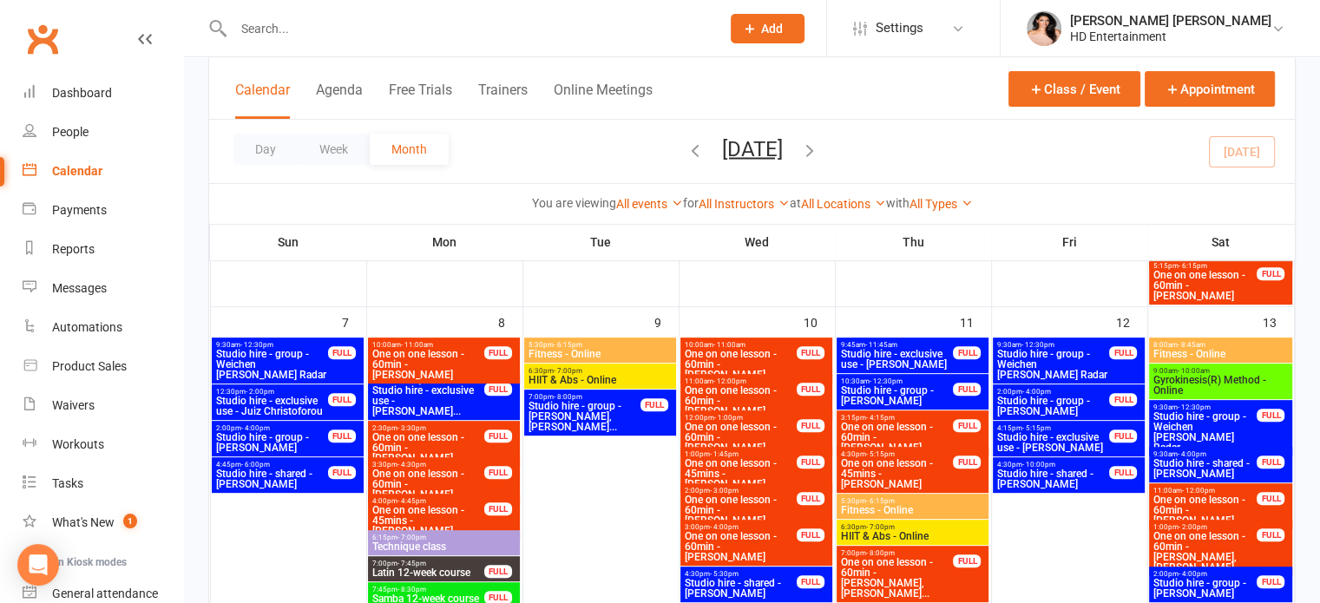
click at [930, 499] on span "5:30pm - 6:15pm" at bounding box center [912, 501] width 145 height 8
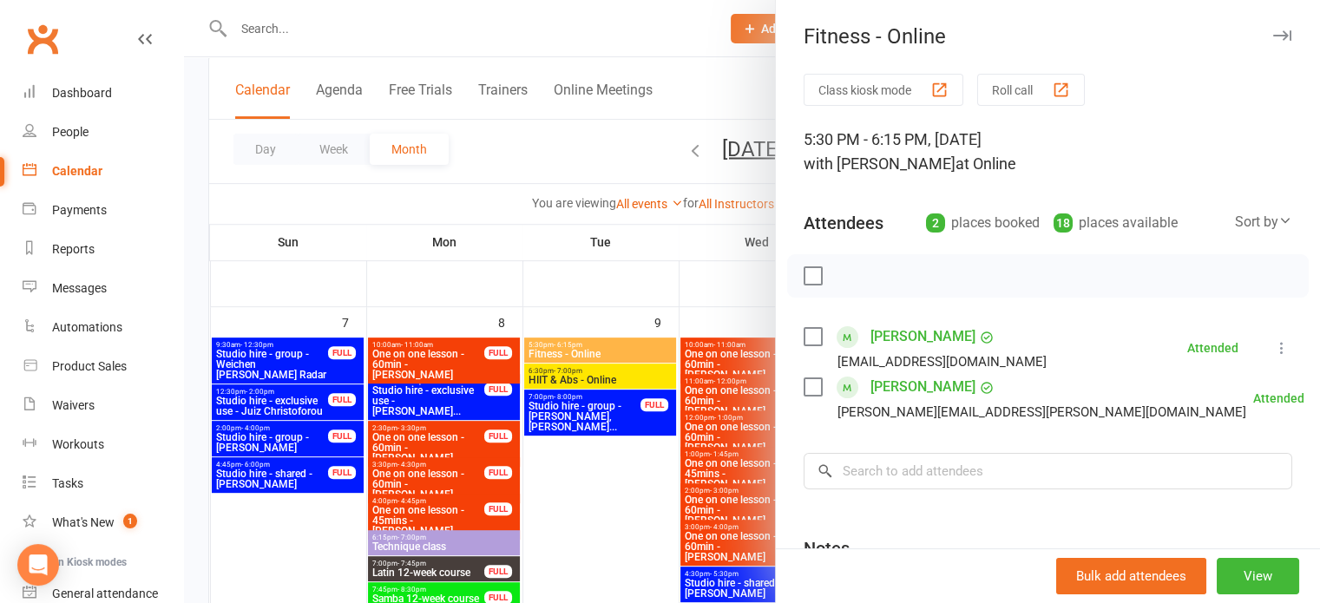
click at [1273, 37] on icon "button" at bounding box center [1282, 35] width 18 height 10
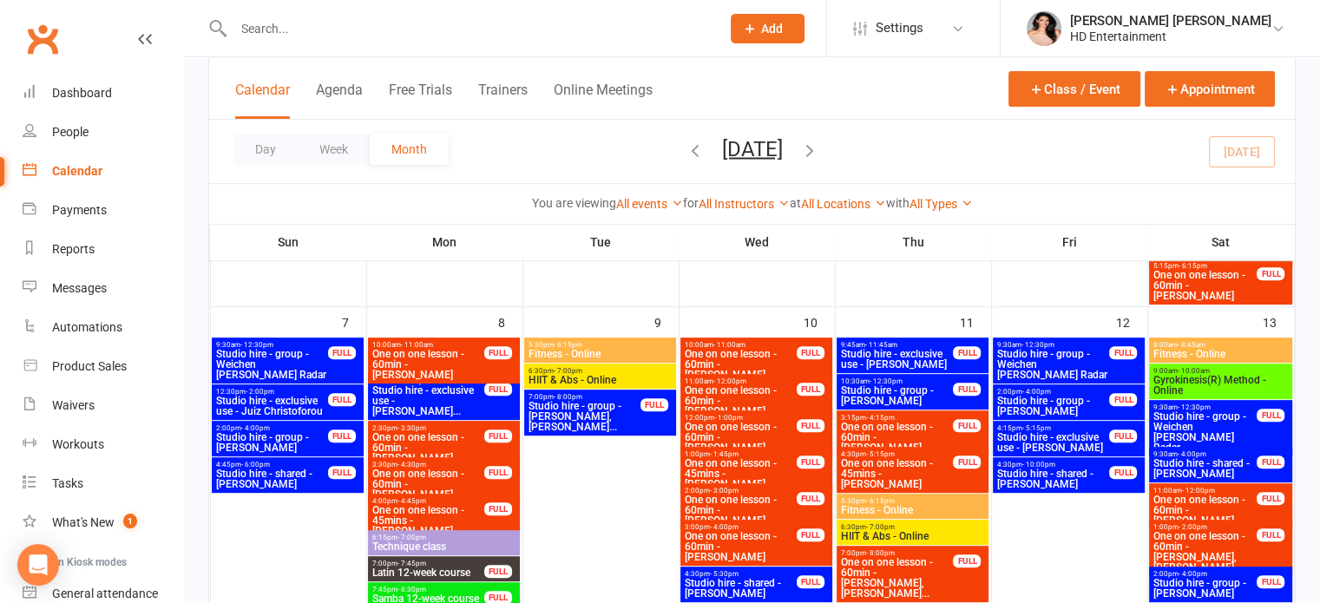
click at [940, 528] on span "6:30pm - 7:00pm" at bounding box center [912, 527] width 145 height 8
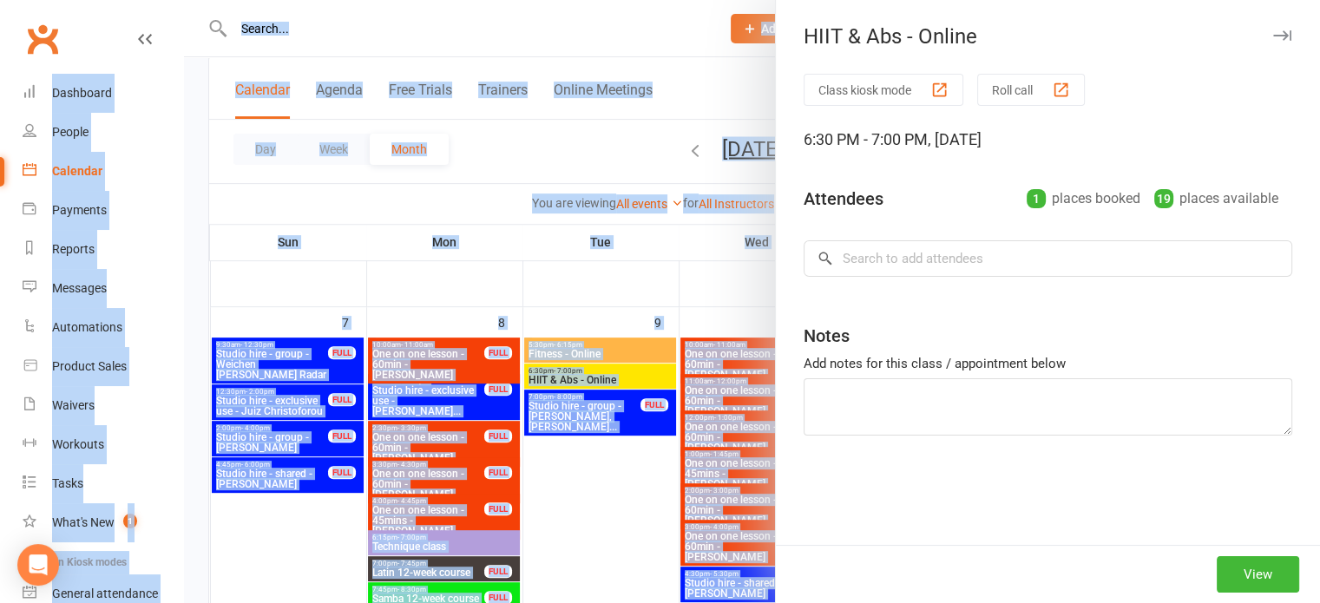
click at [940, 528] on div "Class kiosk mode Roll call 6:30 PM - 7:00 PM, [DATE] Attendees 1 places booked …" at bounding box center [1048, 309] width 544 height 471
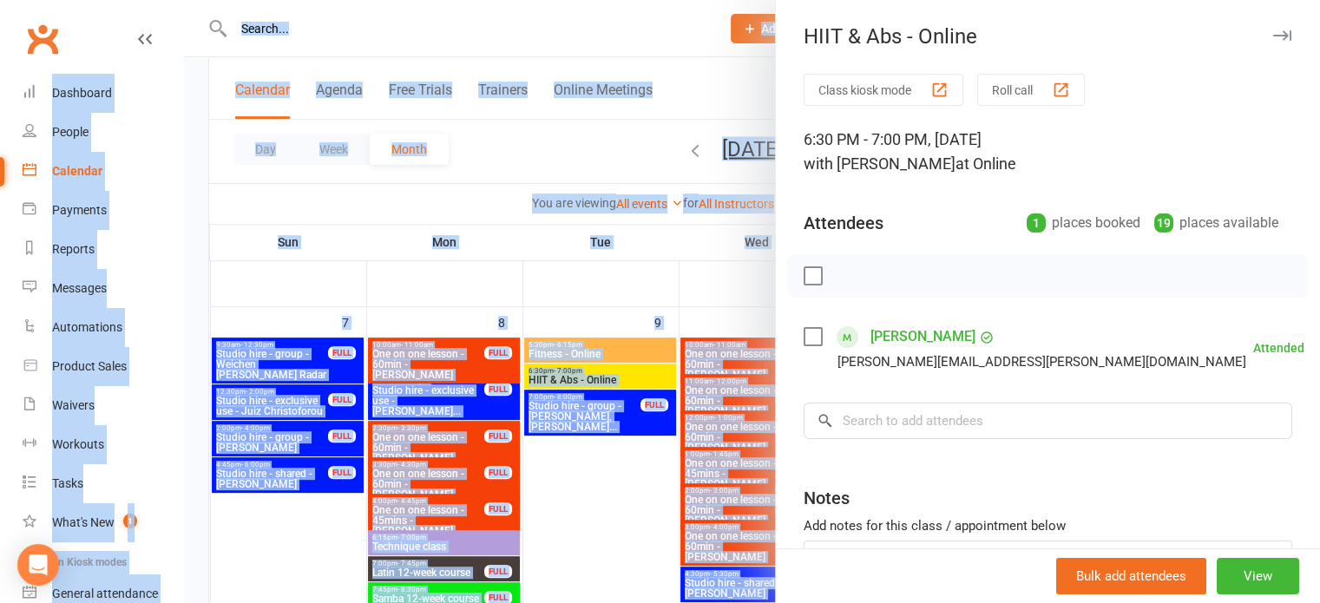
click at [1272, 41] on button "button" at bounding box center [1282, 35] width 21 height 21
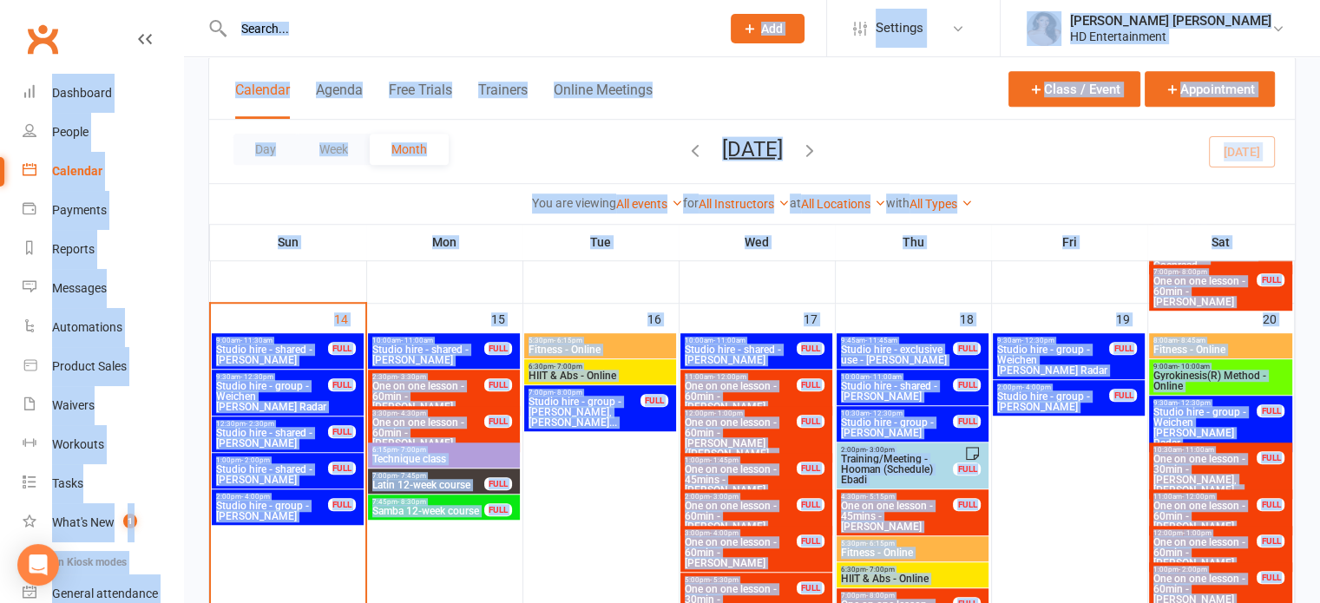
scroll to position [1203, 0]
